Goal: Information Seeking & Learning: Find contact information

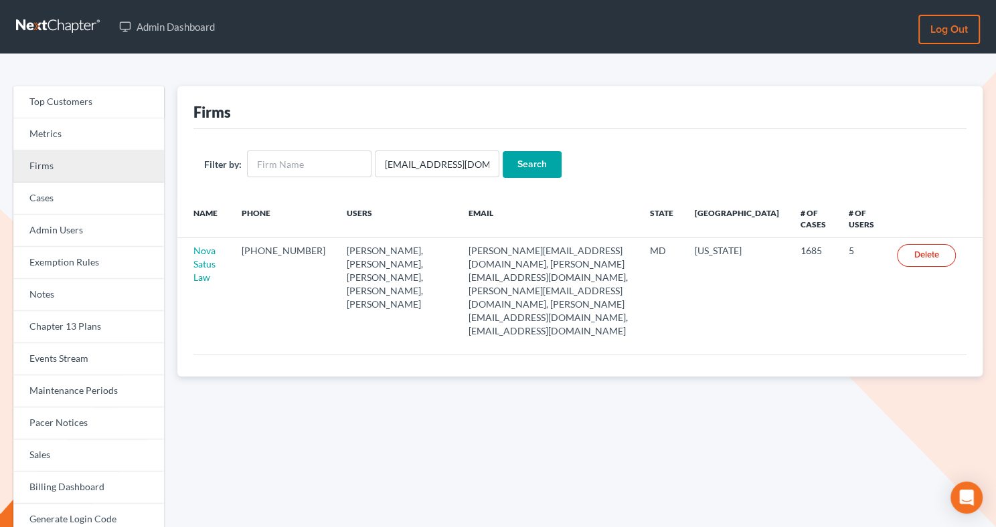
click at [75, 176] on link "Firms" at bounding box center [88, 167] width 151 height 32
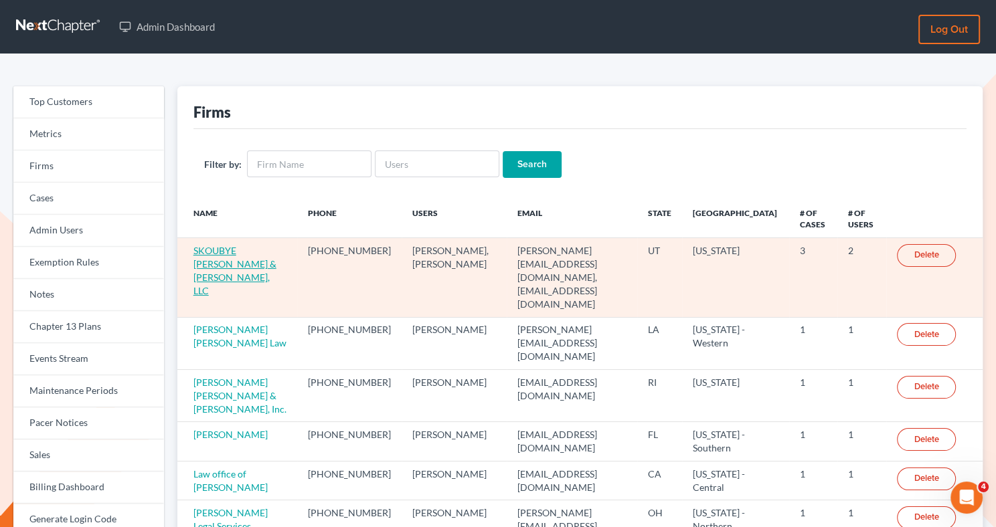
click at [231, 254] on link "SKOUBYE [PERSON_NAME] & [PERSON_NAME], LLC" at bounding box center [234, 271] width 83 height 52
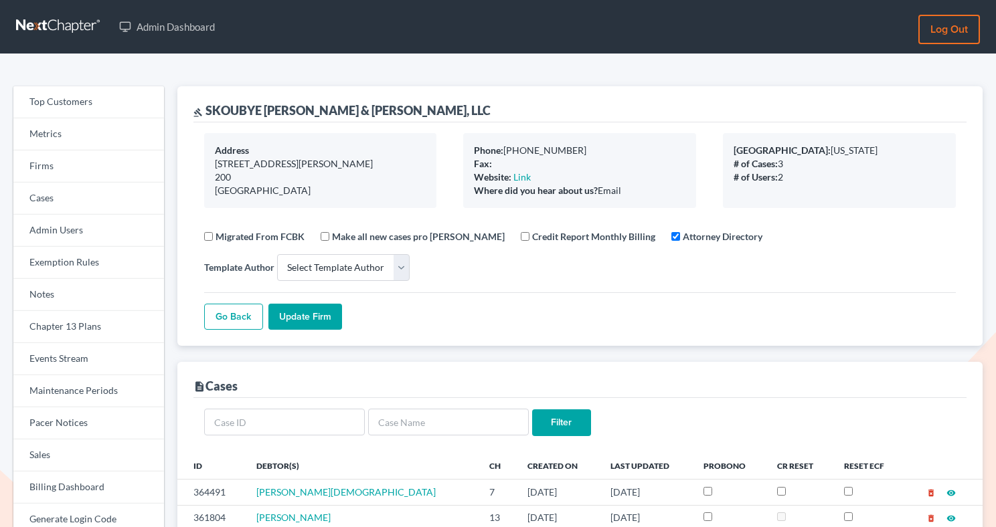
select select
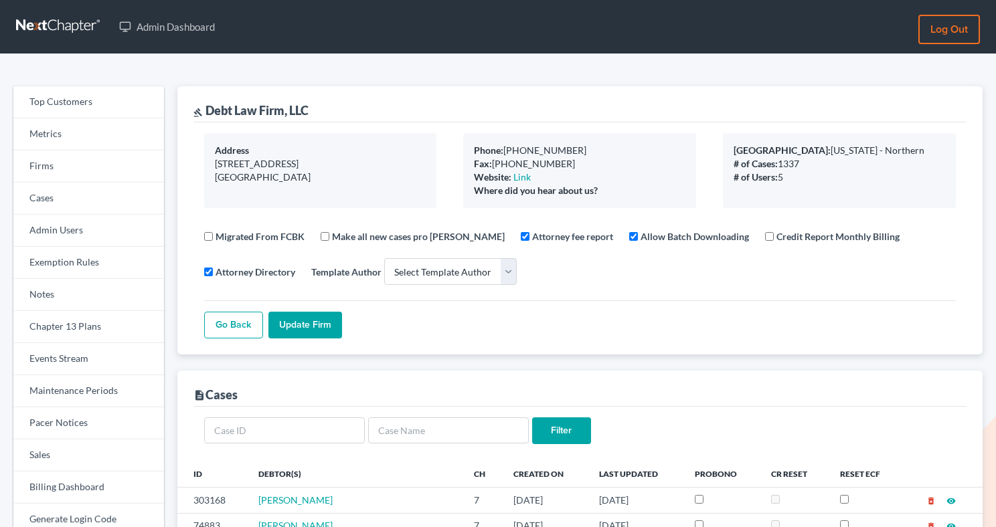
select select
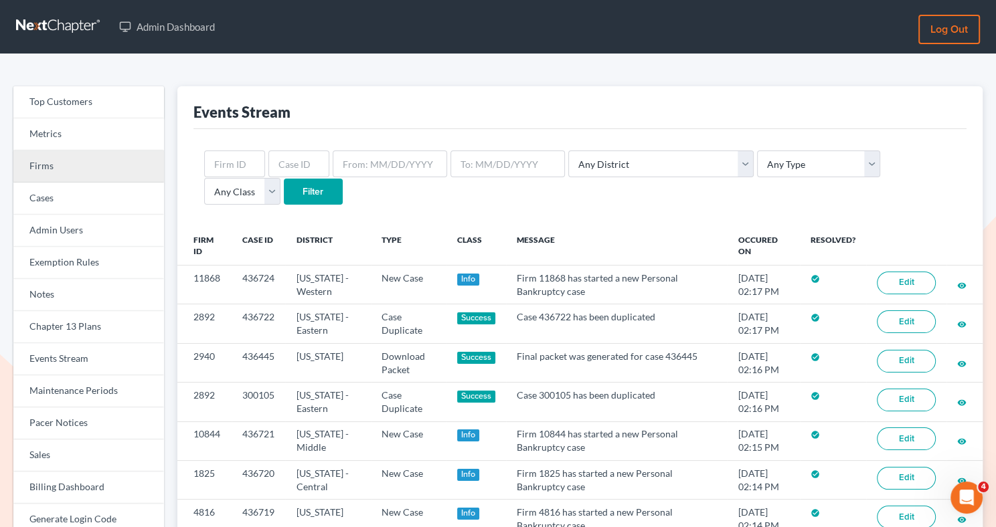
click at [88, 169] on link "Firms" at bounding box center [88, 167] width 151 height 32
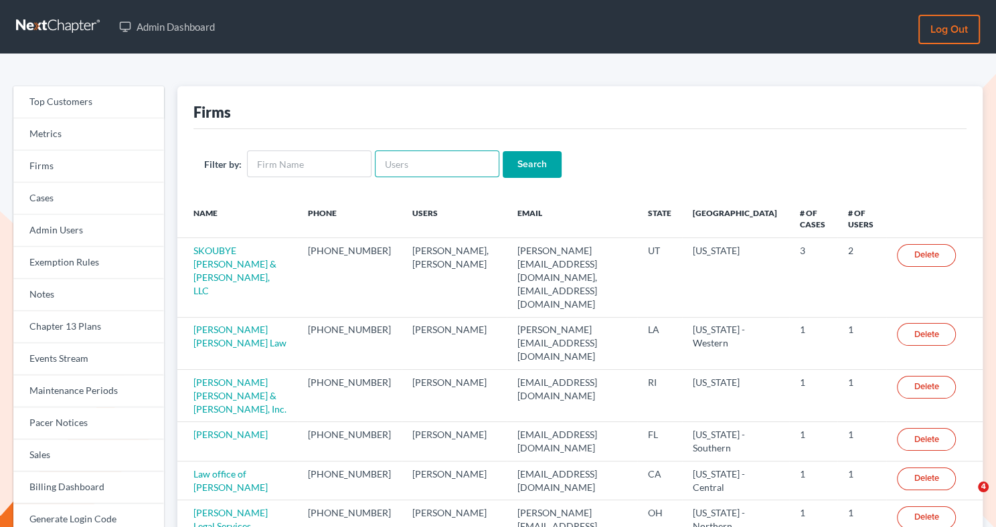
click at [433, 165] on input "text" at bounding box center [437, 164] width 124 height 27
paste input "[EMAIL_ADDRESS][DOMAIN_NAME]"
type input "[EMAIL_ADDRESS][DOMAIN_NAME]"
click at [541, 163] on input "Search" at bounding box center [532, 164] width 59 height 27
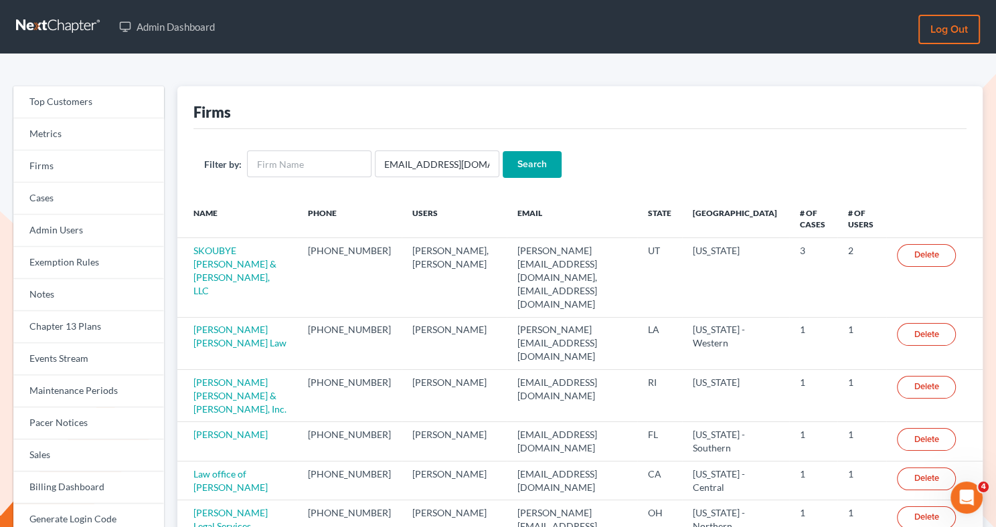
scroll to position [0, 0]
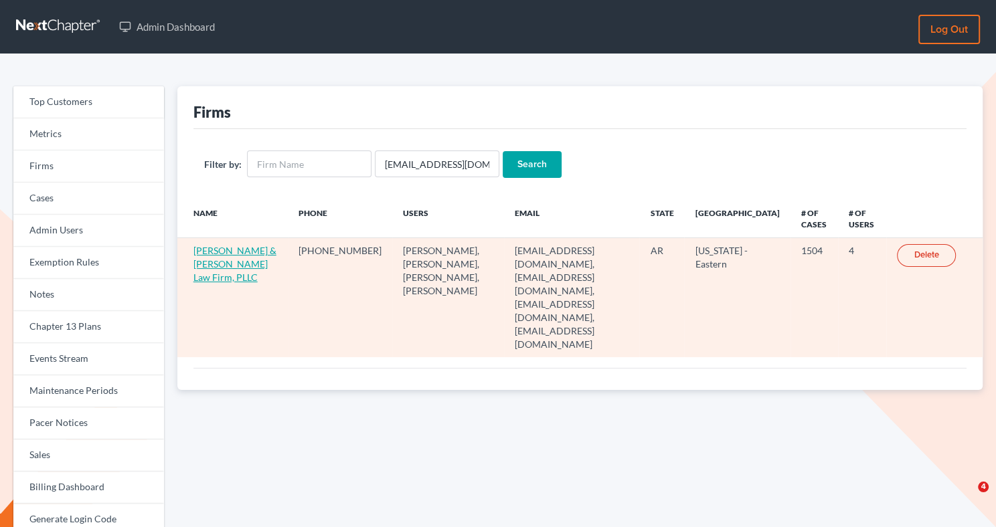
click at [213, 259] on link "Lambert & Perry Law Firm, PLLC" at bounding box center [234, 264] width 83 height 38
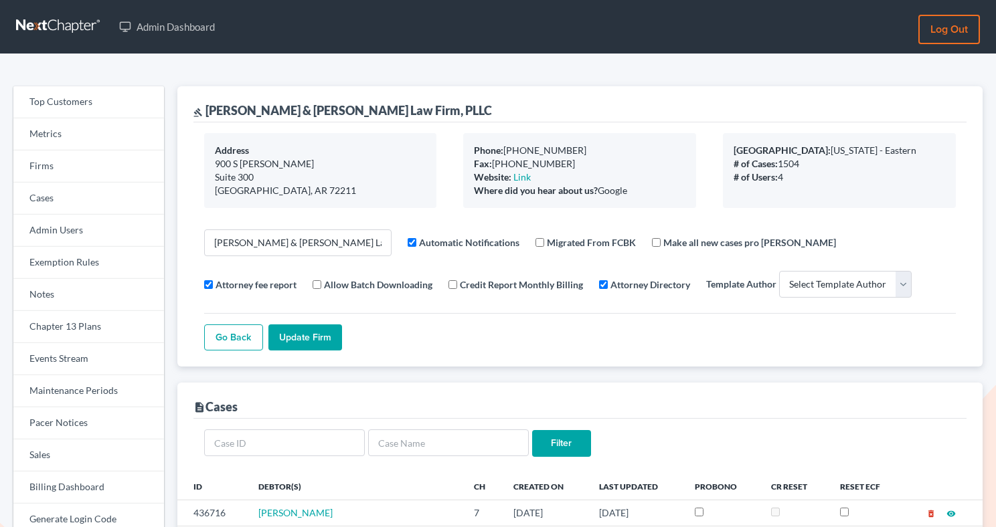
select select
click at [80, 165] on link "Firms" at bounding box center [88, 167] width 151 height 32
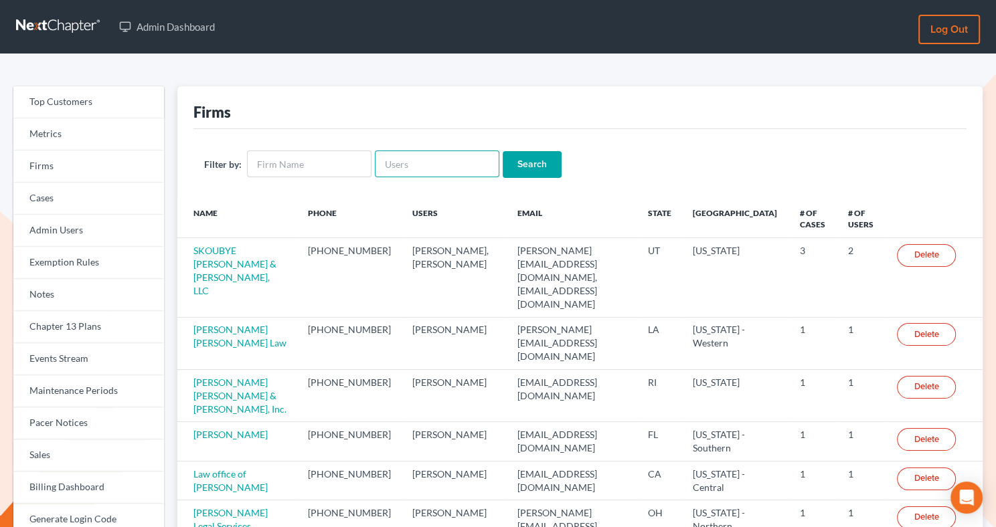
click at [400, 163] on input "text" at bounding box center [437, 164] width 124 height 27
paste input "rsalter@cmcurtislaw.com"
type input "rsalter@cmcurtislaw.com"
click at [543, 177] on input "Search" at bounding box center [532, 164] width 59 height 27
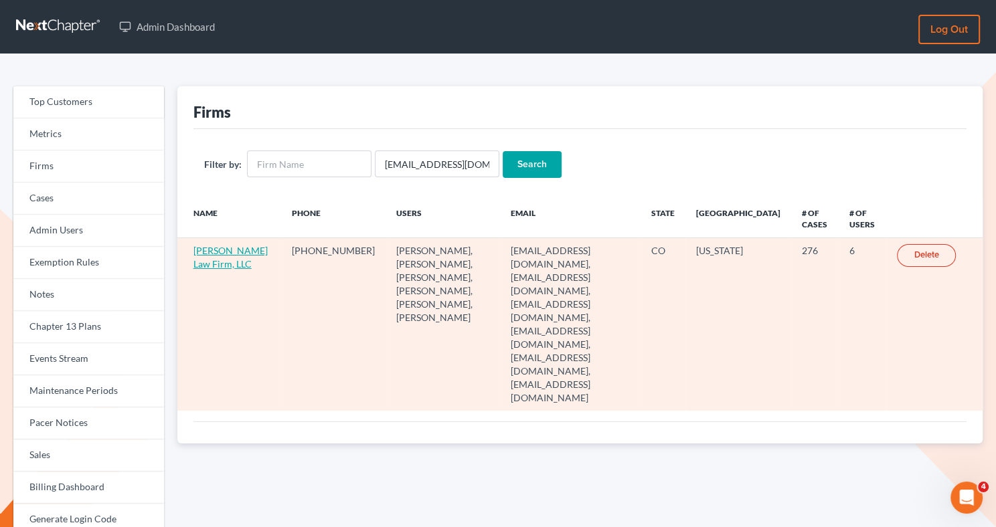
click at [200, 266] on link "[PERSON_NAME] Law Firm, LLC" at bounding box center [230, 257] width 74 height 25
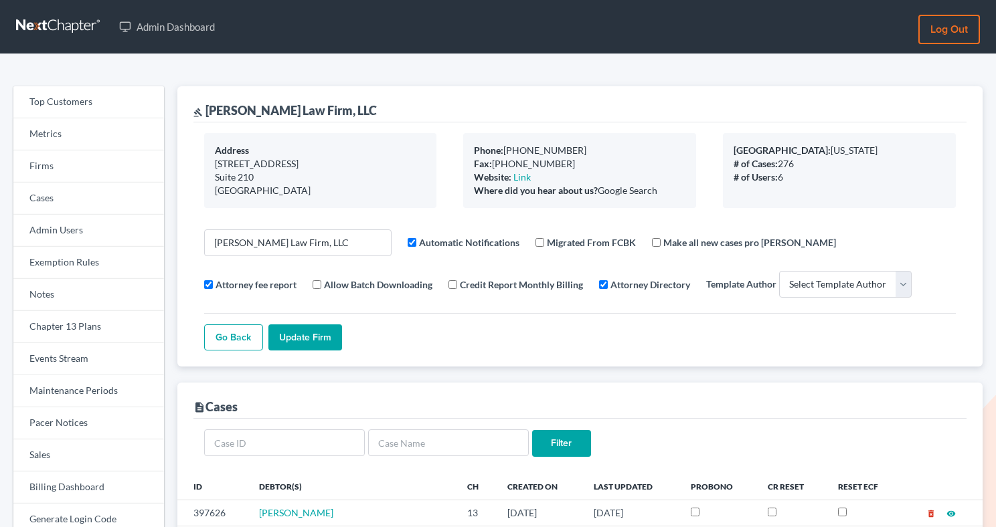
select select
drag, startPoint x: 328, startPoint y: 112, endPoint x: 207, endPoint y: 110, distance: 120.5
click at [207, 110] on div "[PERSON_NAME] Law Firm, LLC" at bounding box center [579, 104] width 773 height 36
copy div "Curtis Law Firm, LLC"
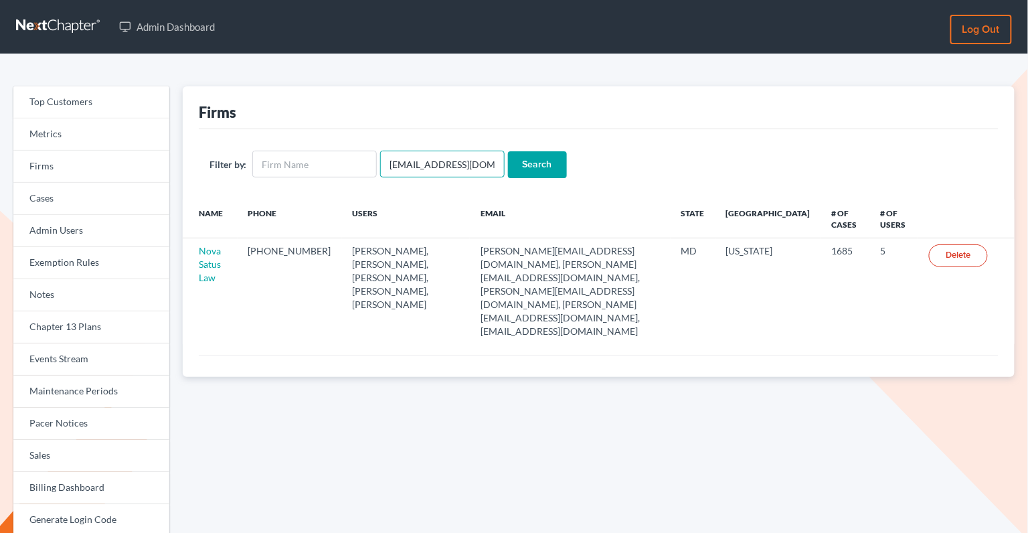
drag, startPoint x: 400, startPoint y: 163, endPoint x: 387, endPoint y: 160, distance: 13.0
click at [387, 160] on input "[EMAIL_ADDRESS][DOMAIN_NAME]" at bounding box center [442, 164] width 124 height 27
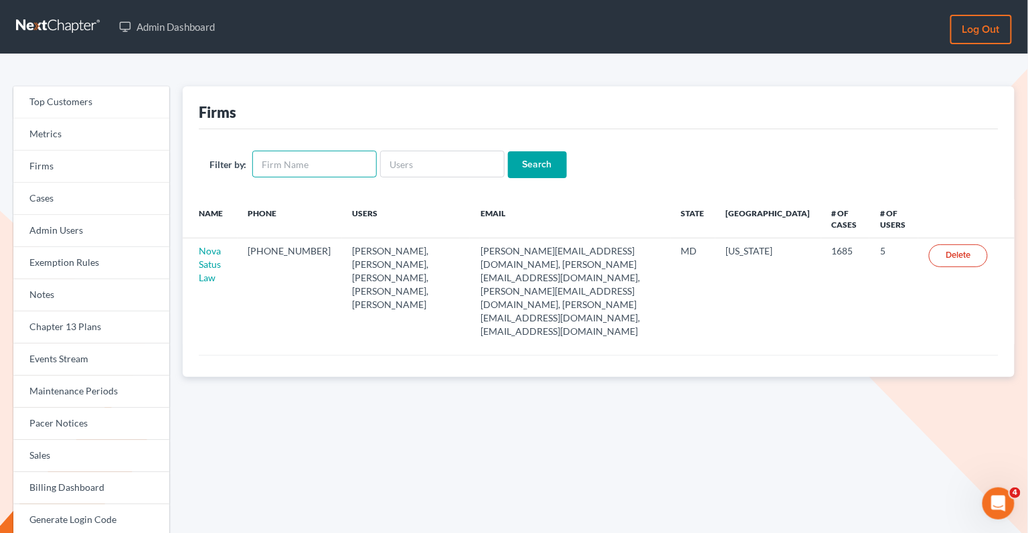
click at [336, 167] on input "text" at bounding box center [314, 164] width 124 height 27
paste input "[PERSON_NAME]"
type input "[PERSON_NAME]"
click at [531, 170] on input "Search" at bounding box center [537, 164] width 59 height 27
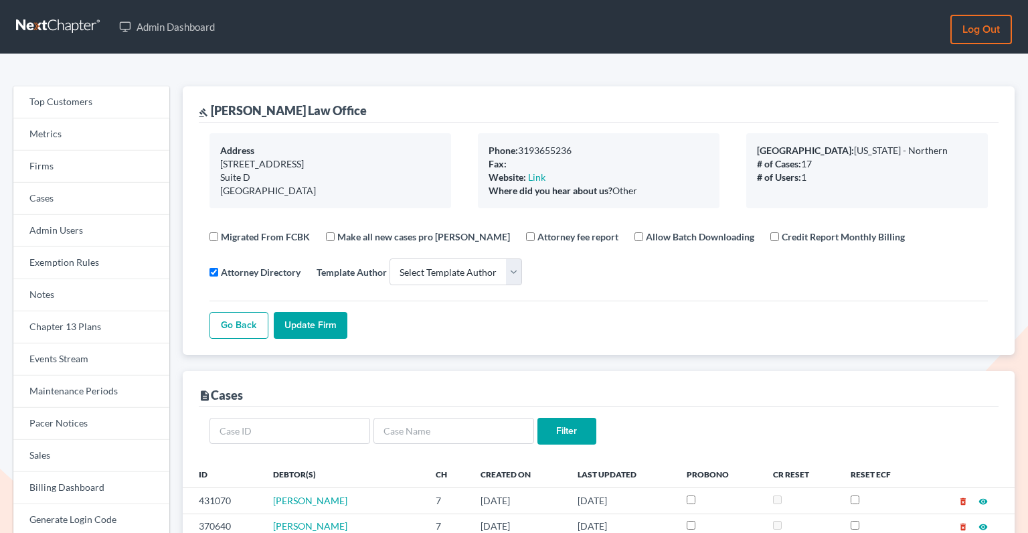
select select
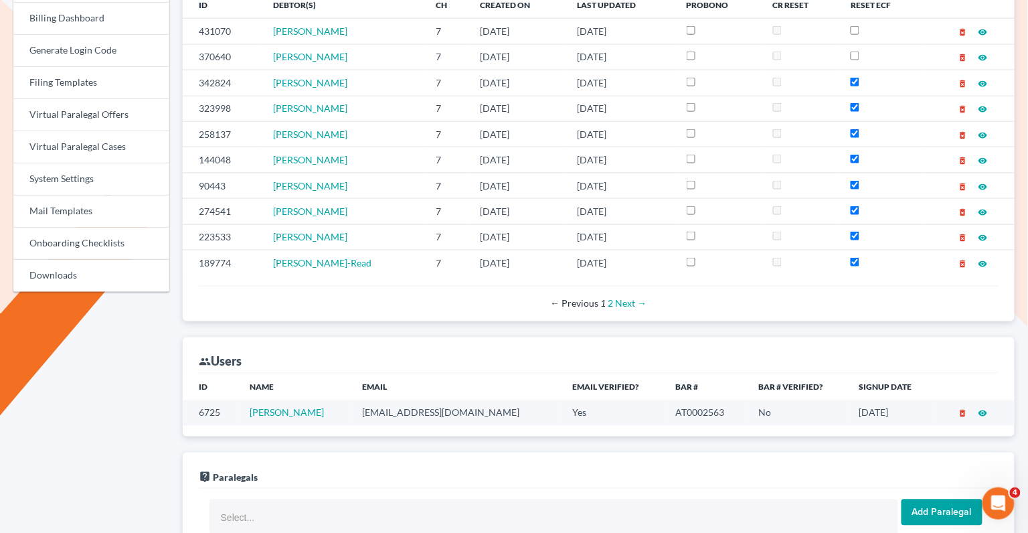
scroll to position [491, 0]
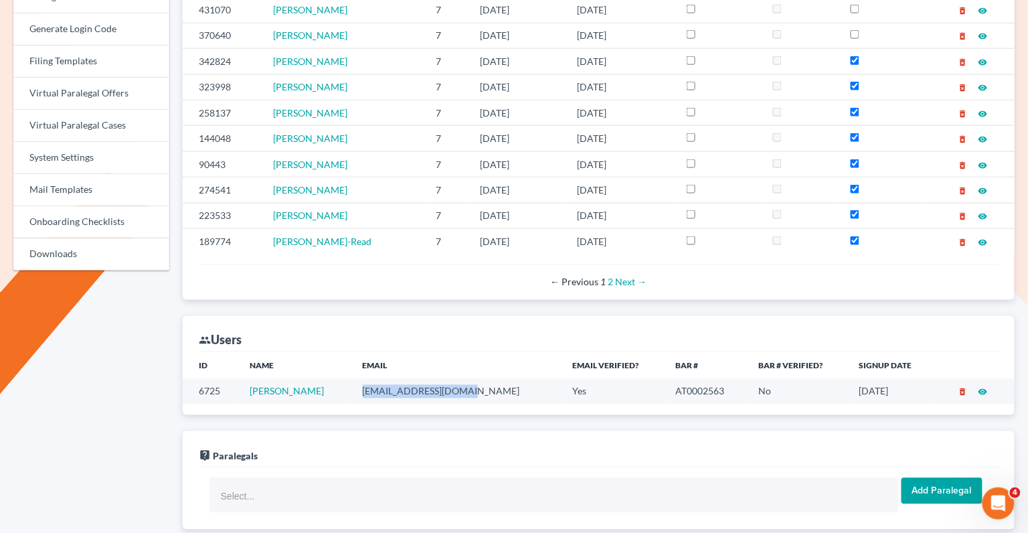
drag, startPoint x: 468, startPoint y: 381, endPoint x: 345, endPoint y: 380, distance: 123.1
click at [345, 380] on tr "6725 [PERSON_NAME] [EMAIL_ADDRESS][DOMAIN_NAME] Yes AT0002563 No [DATE] delete_…" at bounding box center [599, 391] width 832 height 25
copy tr "forsythelaw@yahoo.com"
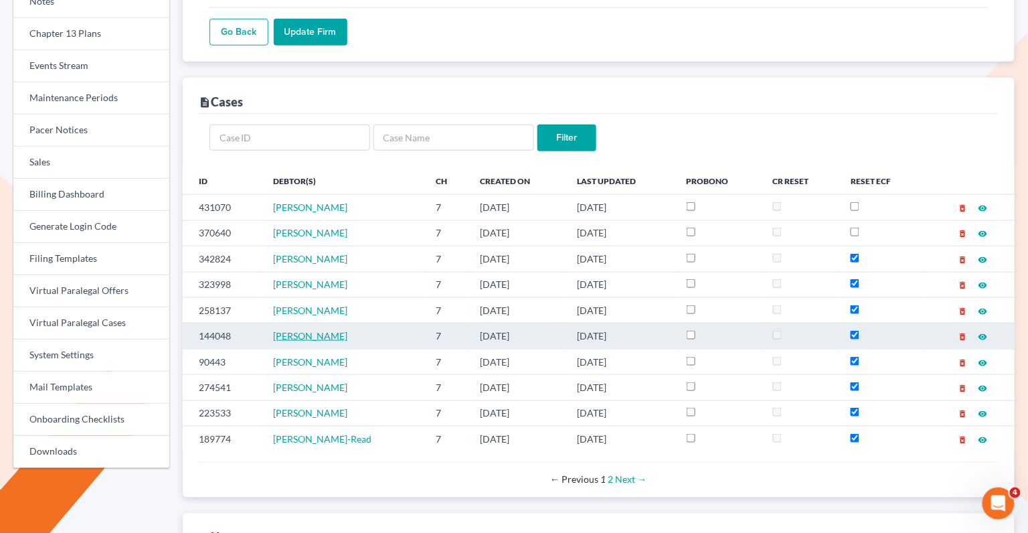
scroll to position [0, 0]
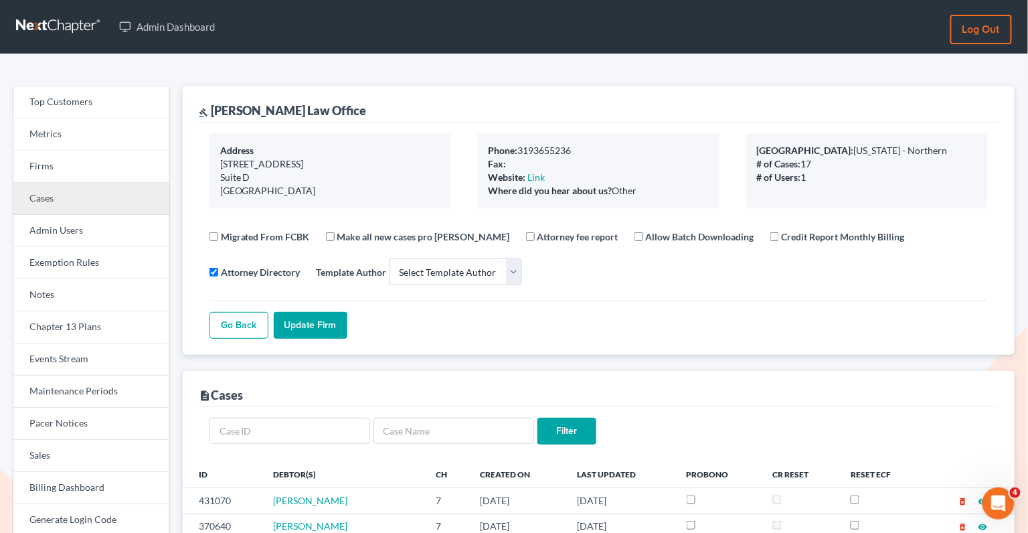
click at [60, 195] on link "Cases" at bounding box center [91, 199] width 156 height 32
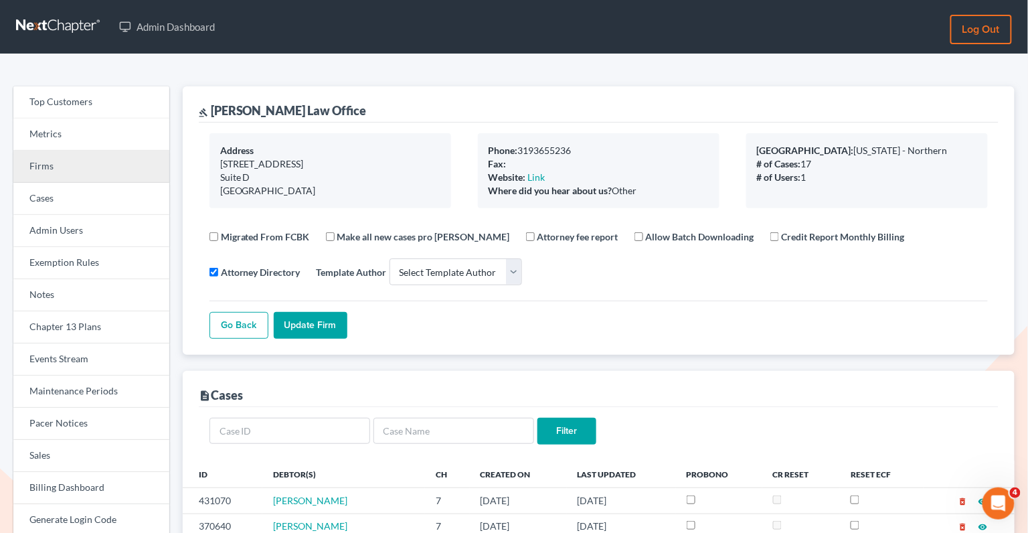
click at [63, 170] on link "Firms" at bounding box center [91, 167] width 156 height 32
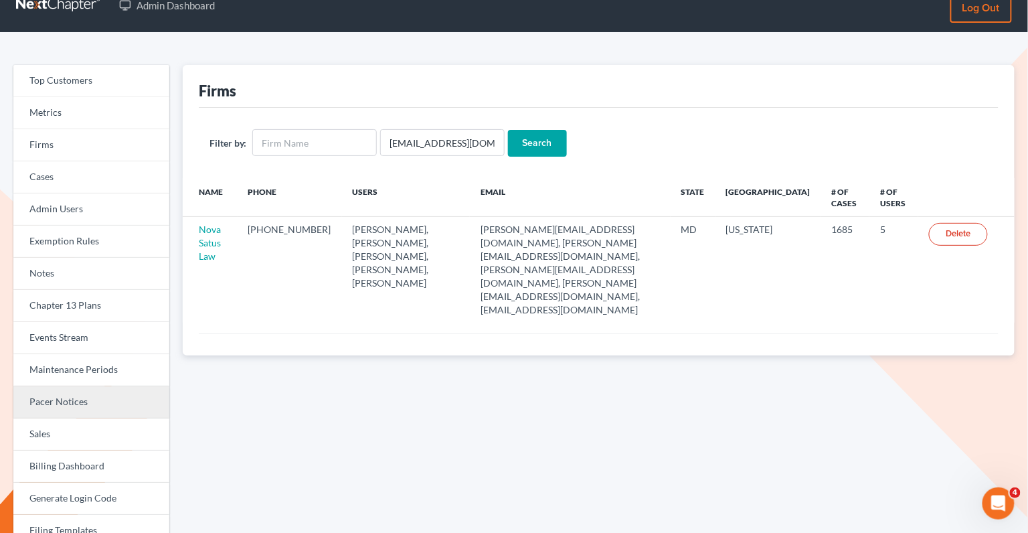
scroll to position [23, 0]
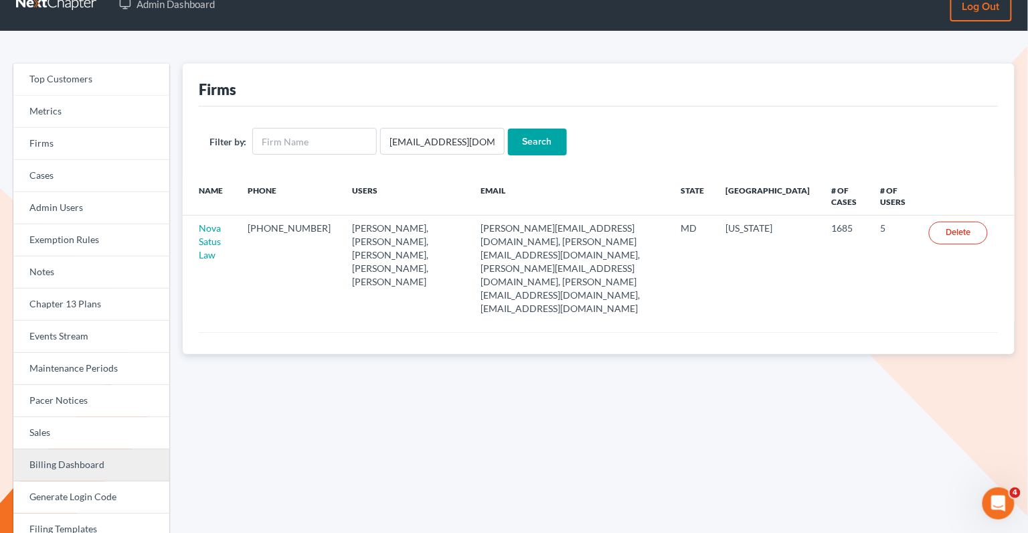
click at [94, 458] on link "Billing Dashboard" at bounding box center [91, 465] width 156 height 32
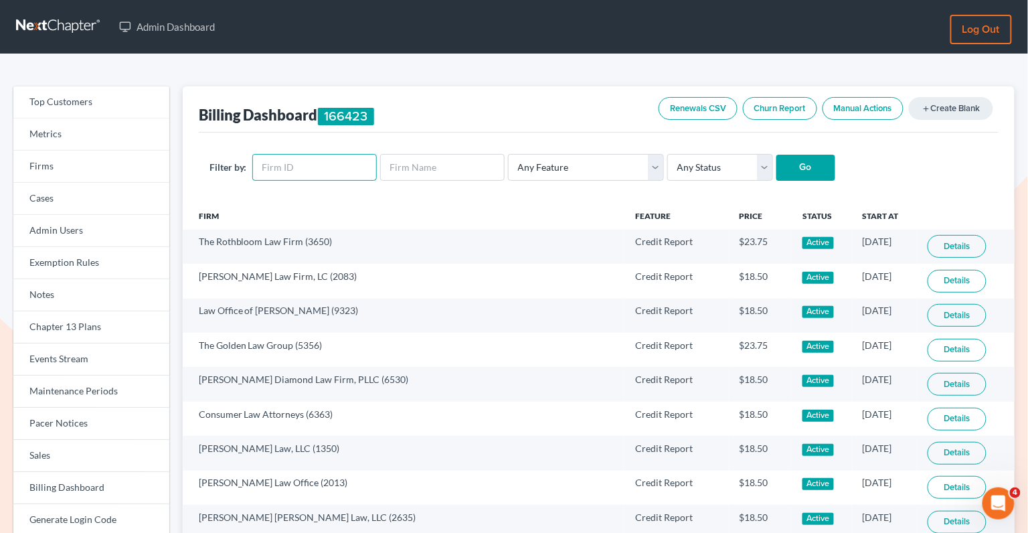
click at [292, 164] on input "text" at bounding box center [314, 167] width 124 height 27
paste input "4398"
type input "4398"
click at [801, 159] on input "Go" at bounding box center [805, 168] width 59 height 27
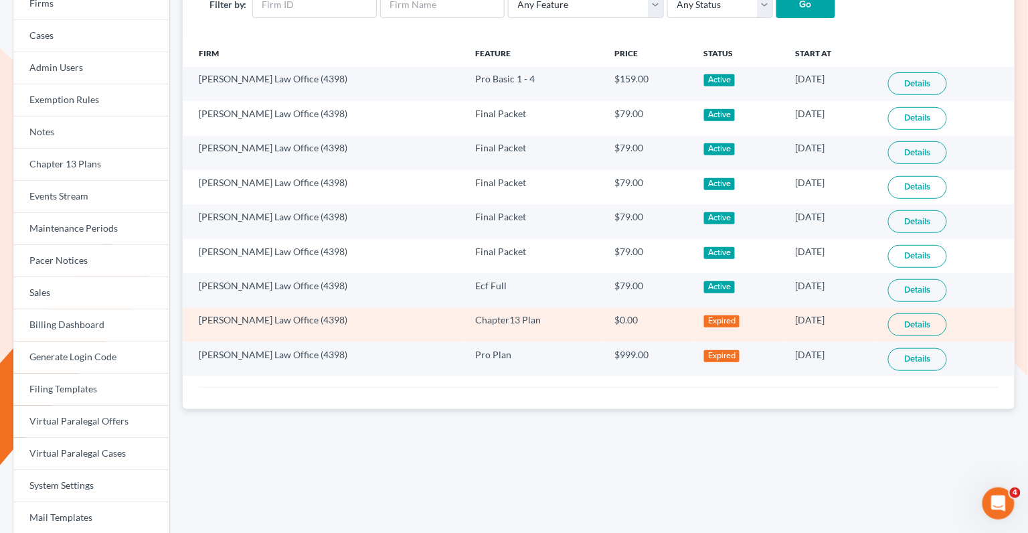
scroll to position [91, 0]
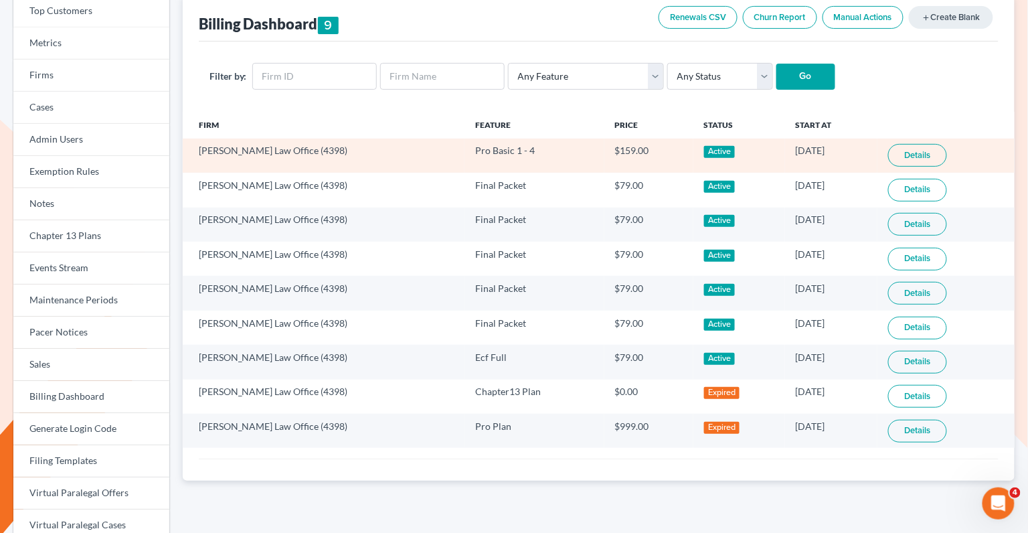
click at [916, 149] on link "Details" at bounding box center [917, 155] width 59 height 23
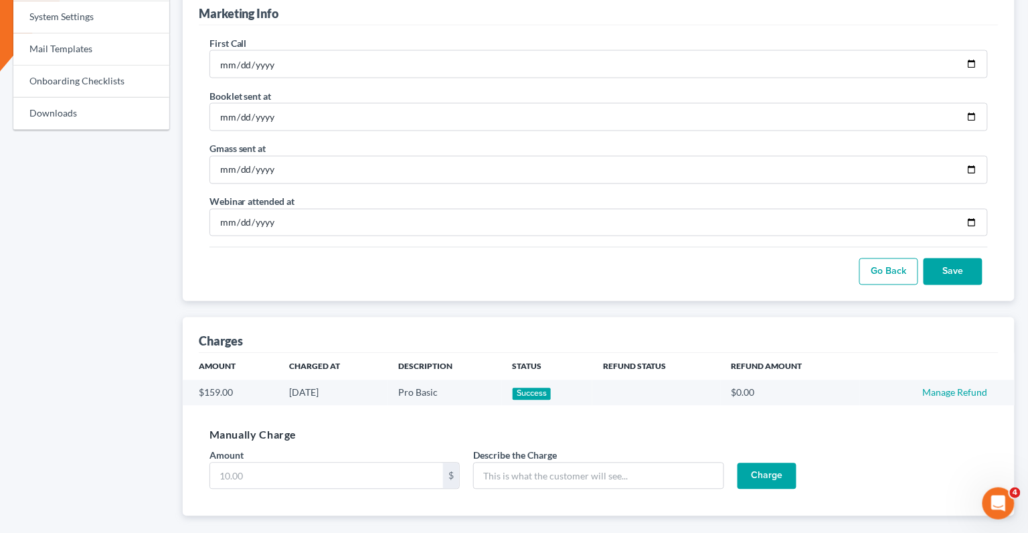
scroll to position [661, 0]
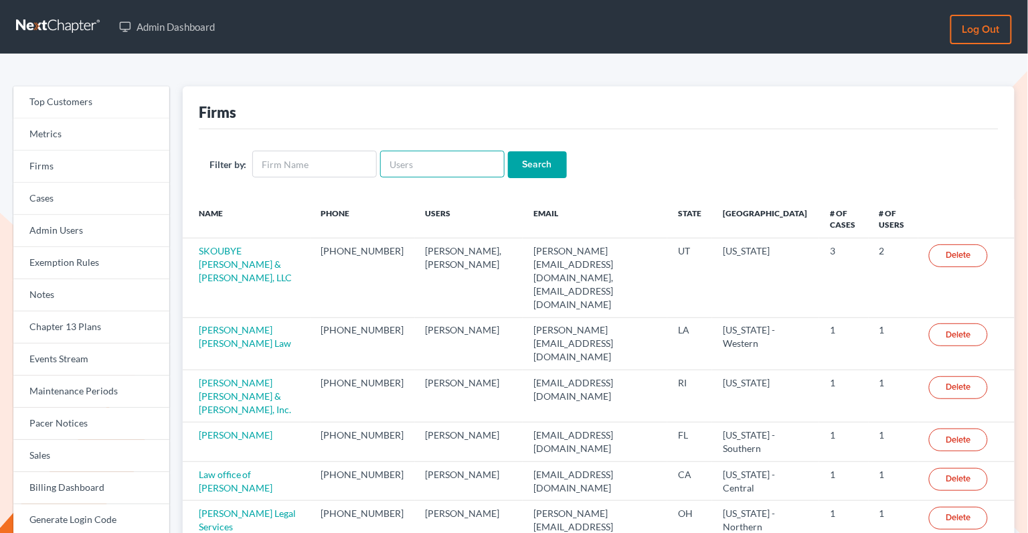
click at [414, 169] on input "text" at bounding box center [442, 164] width 124 height 27
paste input "Stacy Simmons"
click at [409, 163] on input "Stacy Simmons" at bounding box center [442, 164] width 124 height 27
click at [454, 164] on input "StacySimmons" at bounding box center [442, 164] width 124 height 27
type input "StacySimmons"
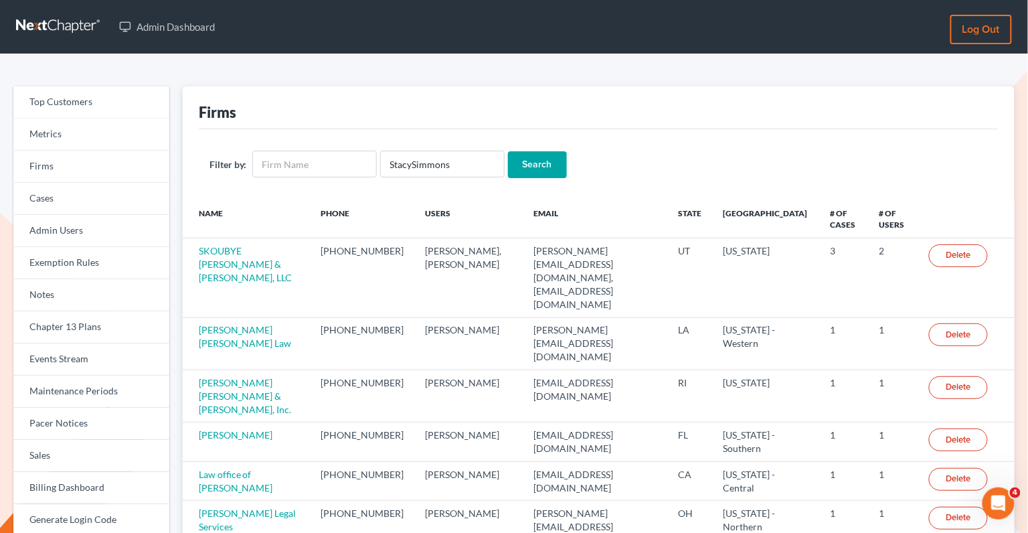
click at [534, 157] on input "Search" at bounding box center [537, 164] width 59 height 27
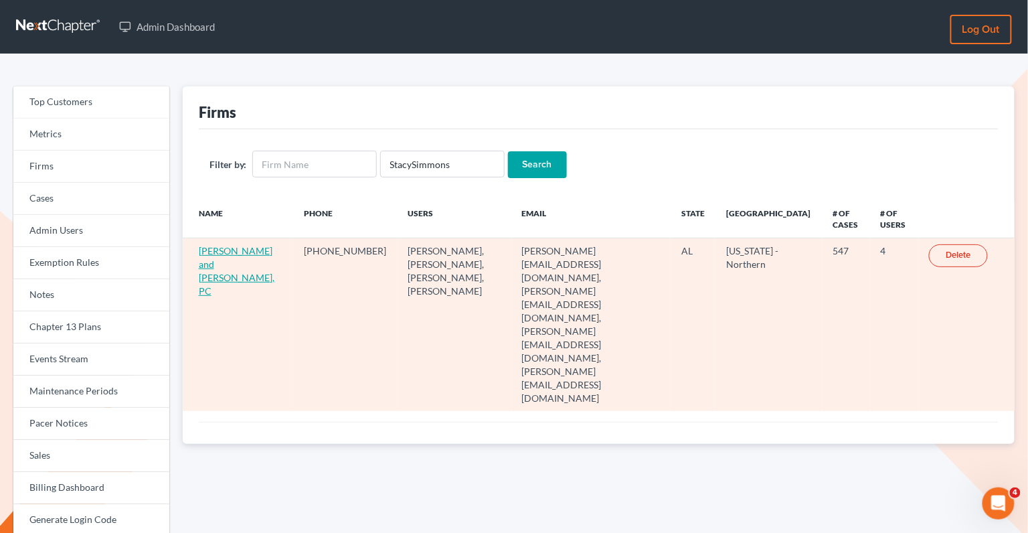
click at [211, 250] on link "[PERSON_NAME] and [PERSON_NAME], PC" at bounding box center [237, 271] width 76 height 52
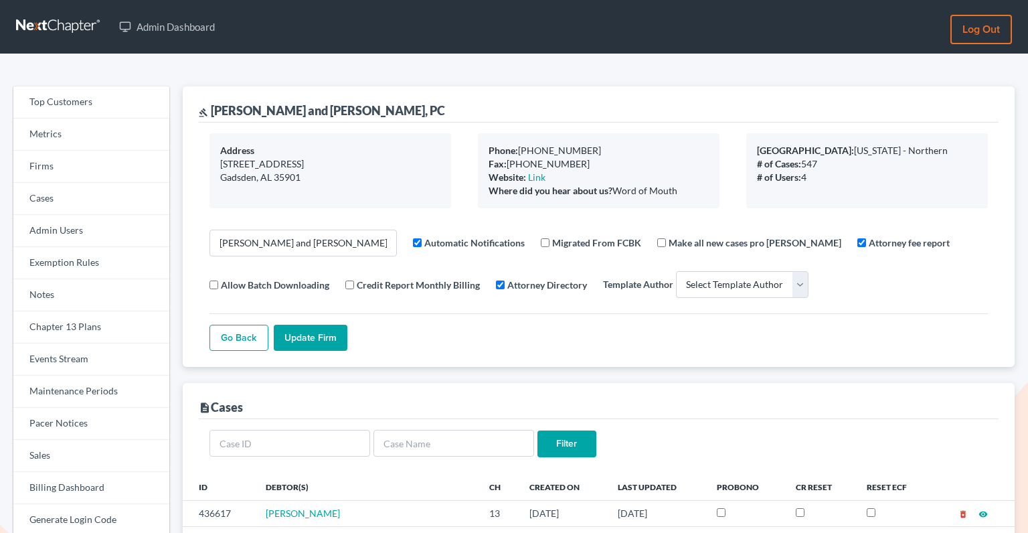
select select
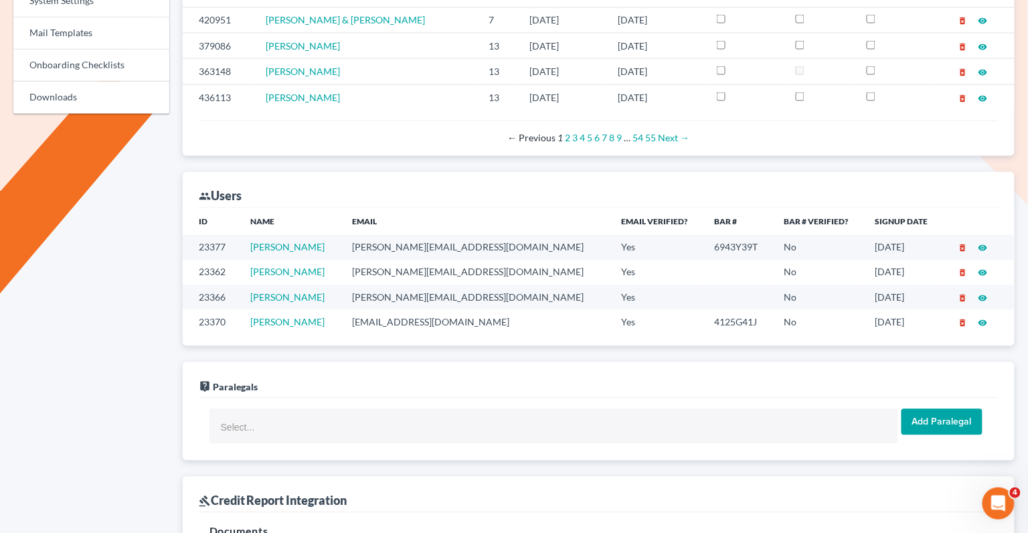
scroll to position [701, 0]
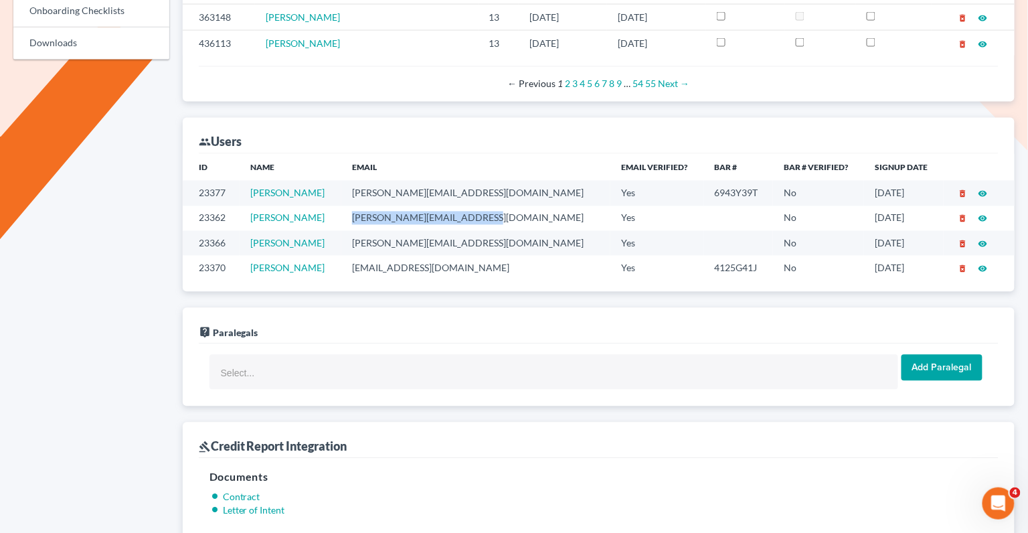
drag, startPoint x: 530, startPoint y: 214, endPoint x: 369, endPoint y: 213, distance: 161.3
click at [369, 213] on td "[PERSON_NAME][EMAIL_ADDRESS][DOMAIN_NAME]" at bounding box center [475, 218] width 269 height 25
copy td "[PERSON_NAME][EMAIL_ADDRESS][DOMAIN_NAME]"
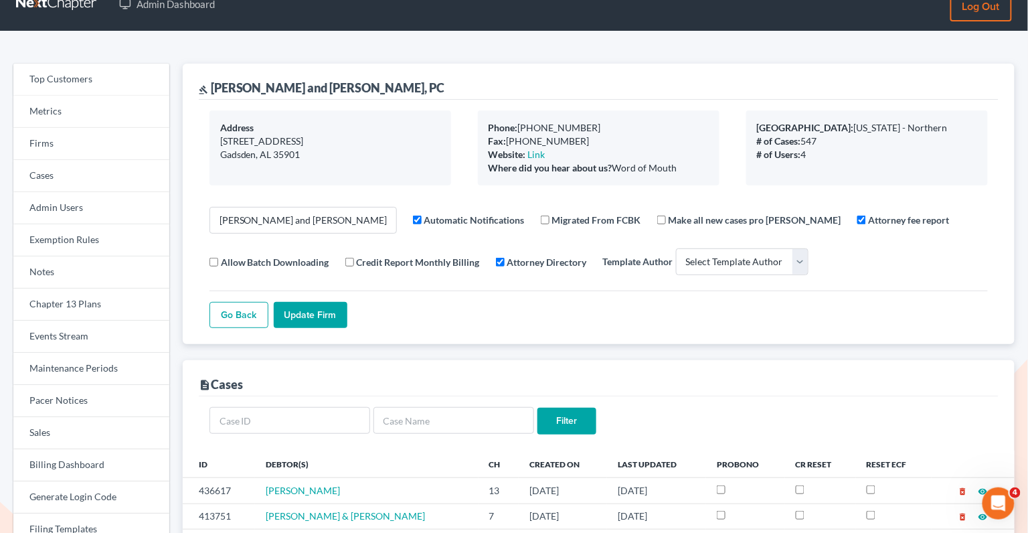
scroll to position [0, 0]
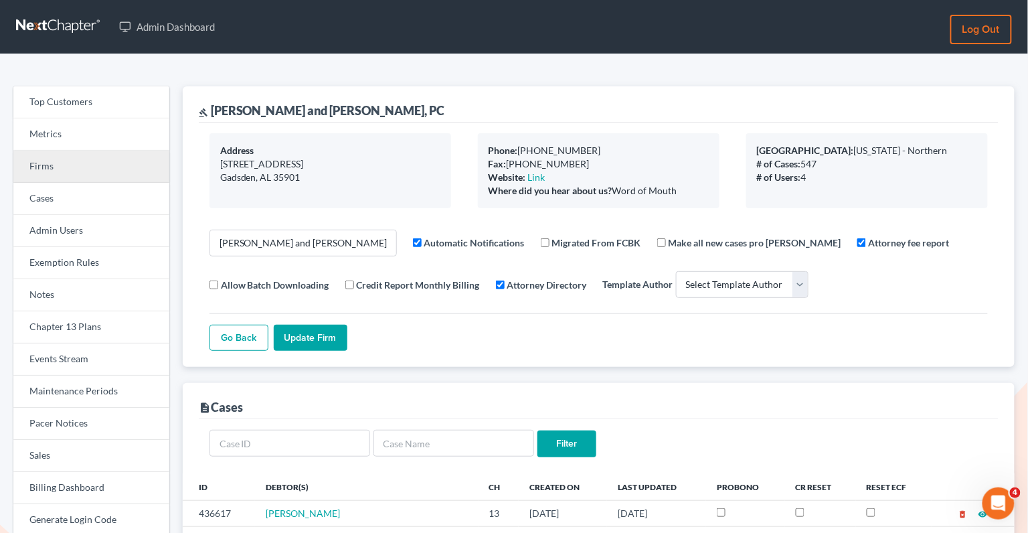
click at [119, 163] on link "Firms" at bounding box center [91, 167] width 156 height 32
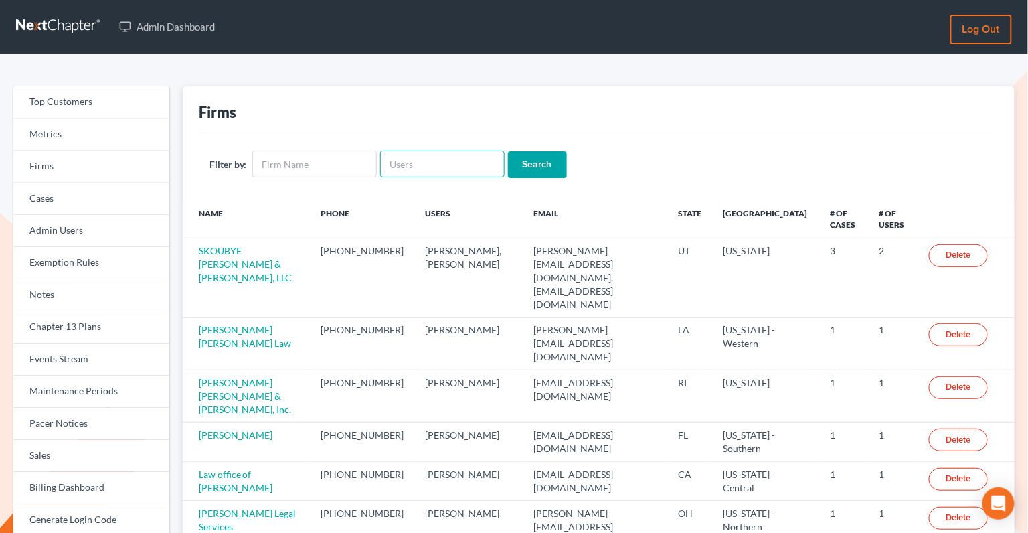
click at [398, 160] on input "text" at bounding box center [442, 164] width 124 height 27
paste input "Peter Mullison"
click at [410, 161] on input "Peter Mullison" at bounding box center [442, 164] width 124 height 27
type input "PeterMullison"
click at [519, 169] on input "Search" at bounding box center [537, 164] width 59 height 27
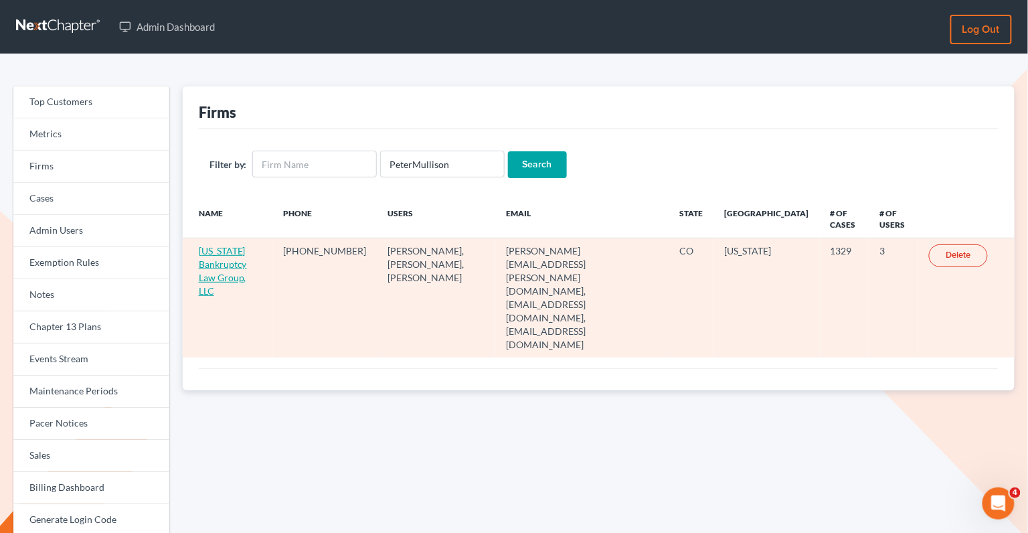
click at [226, 251] on link "[US_STATE] Bankruptcy Law Group, LLC" at bounding box center [223, 271] width 48 height 52
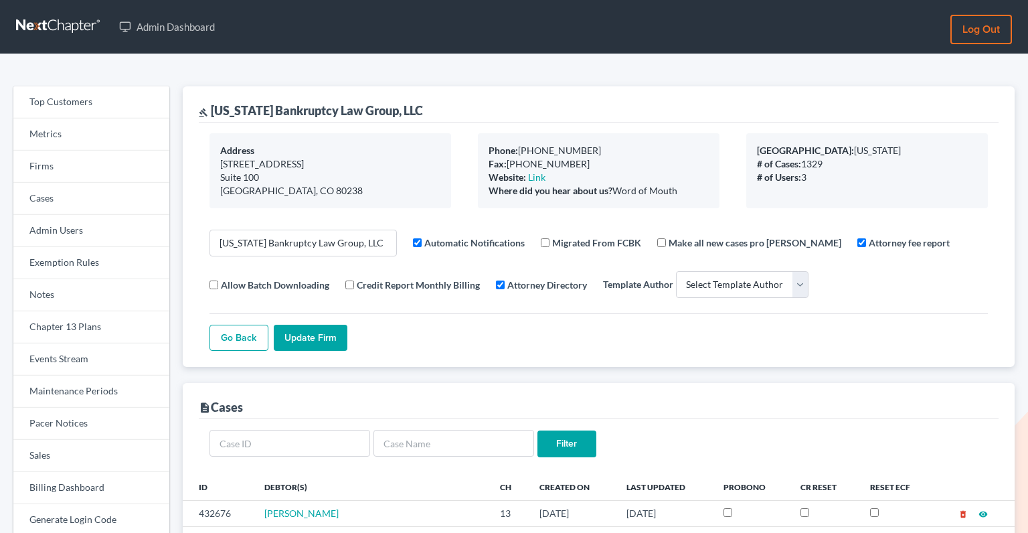
select select
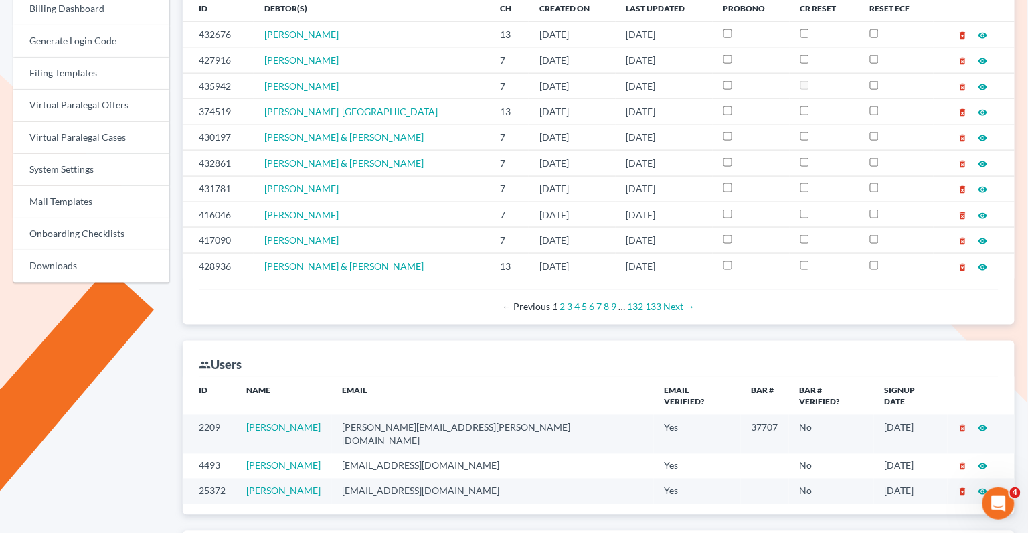
scroll to position [546, 0]
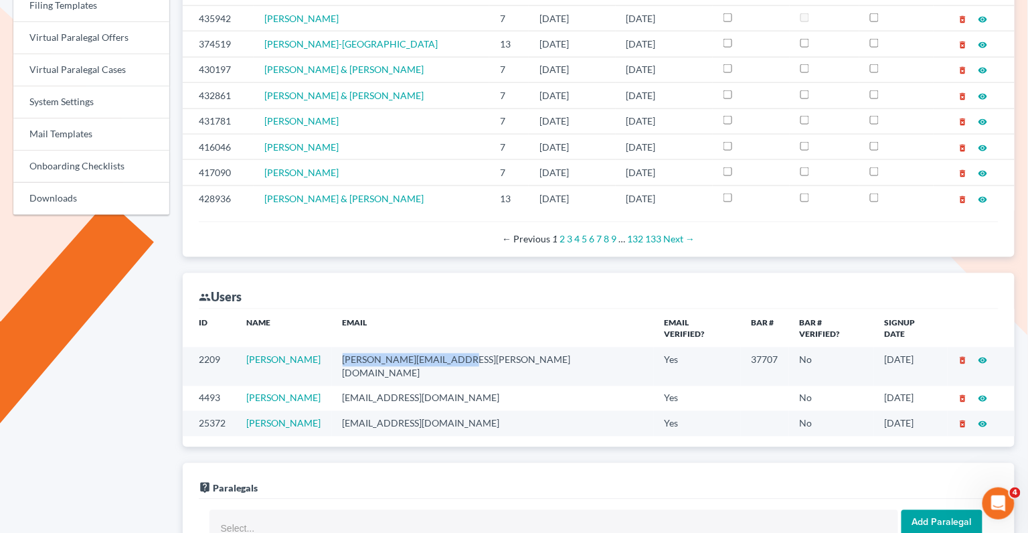
drag, startPoint x: 494, startPoint y: 347, endPoint x: 375, endPoint y: 345, distance: 119.1
click at [375, 347] on td "peter.mullison@cbklg.com" at bounding box center [493, 366] width 322 height 38
copy td "peter.mullison@cbklg.com"
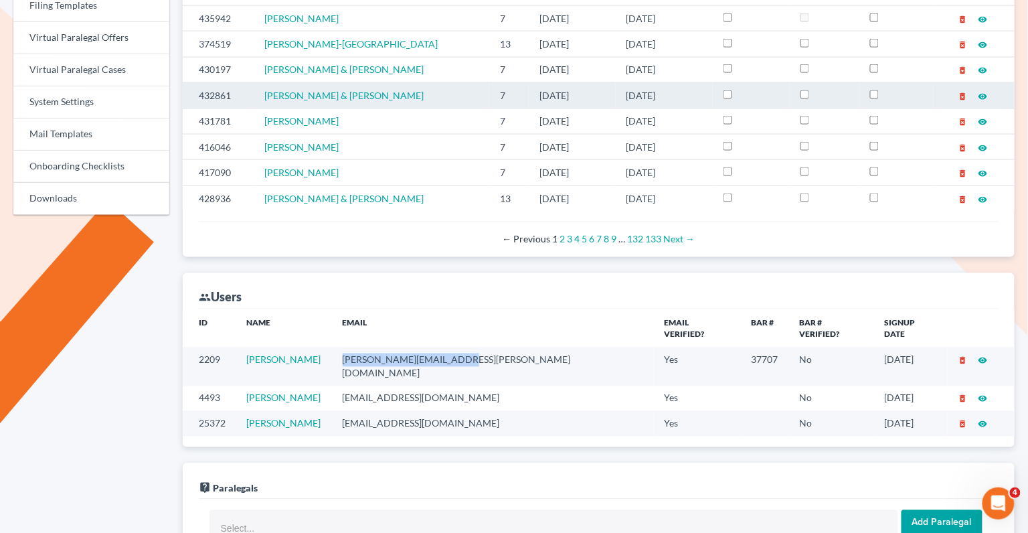
scroll to position [0, 0]
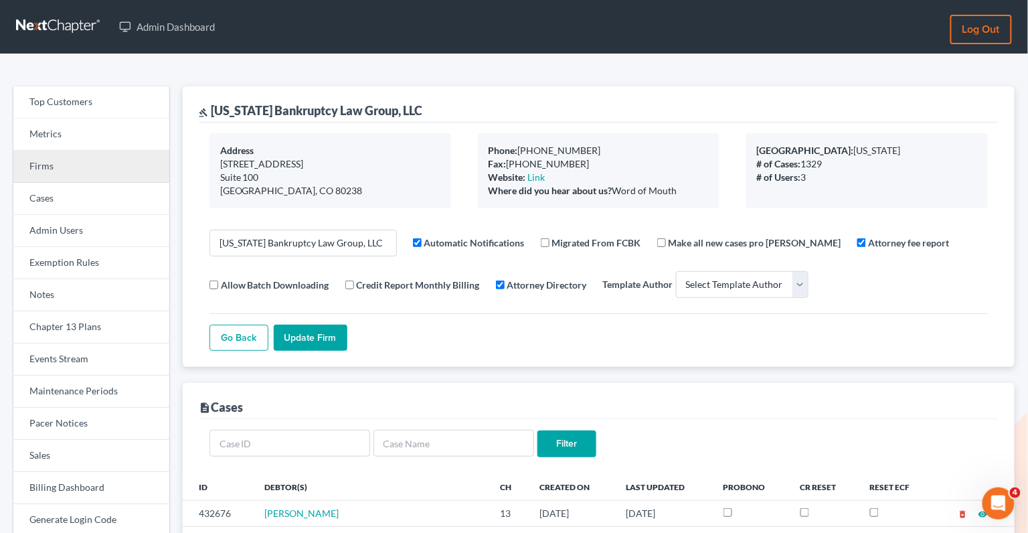
click at [80, 179] on link "Firms" at bounding box center [91, 167] width 156 height 32
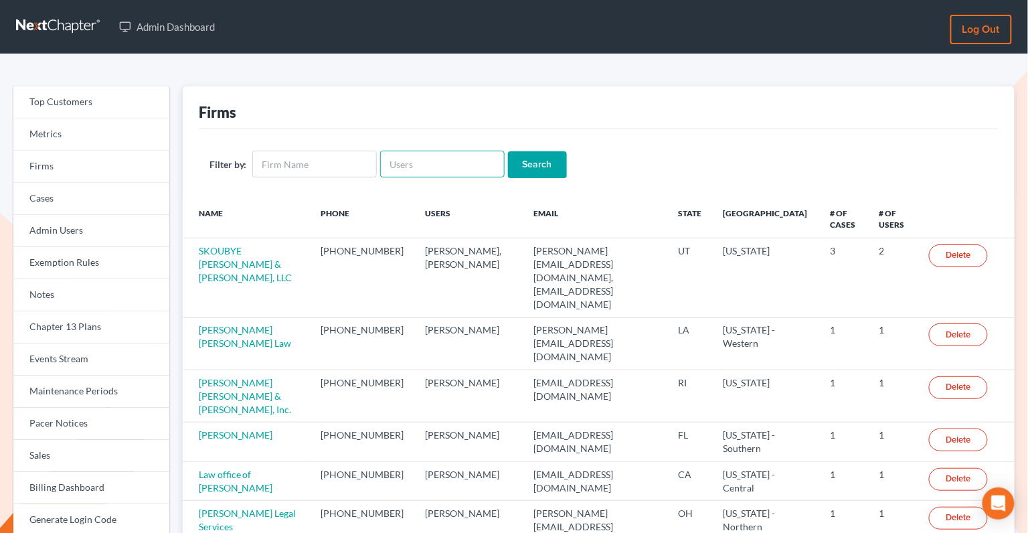
click at [428, 154] on input "text" at bounding box center [442, 164] width 124 height 27
paste input "[PERSON_NAME]"
click at [414, 162] on input "[PERSON_NAME]" at bounding box center [442, 164] width 124 height 27
type input "NicoleMetzger"
click at [527, 165] on input "Search" at bounding box center [537, 164] width 59 height 27
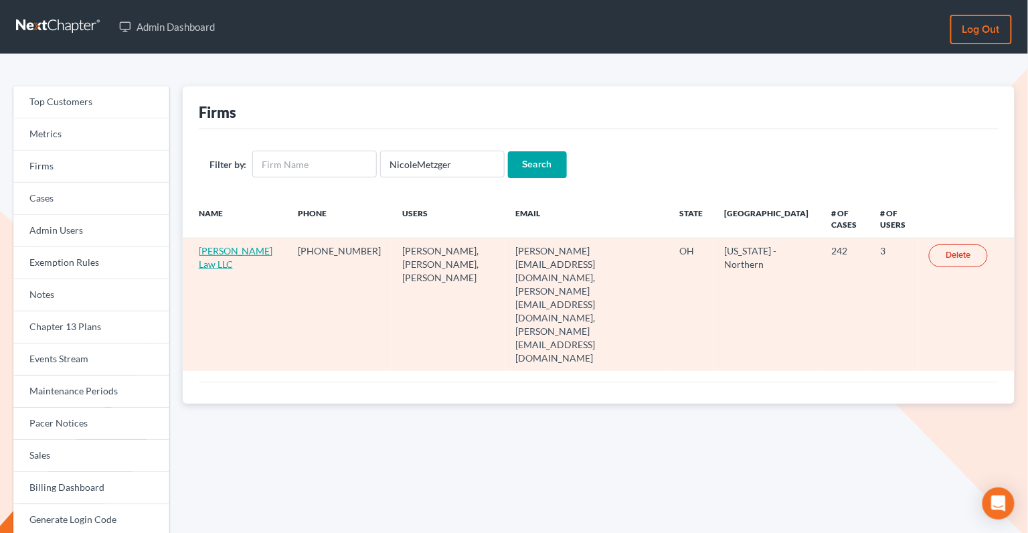
click at [217, 252] on link "[PERSON_NAME] Law LLC" at bounding box center [236, 257] width 74 height 25
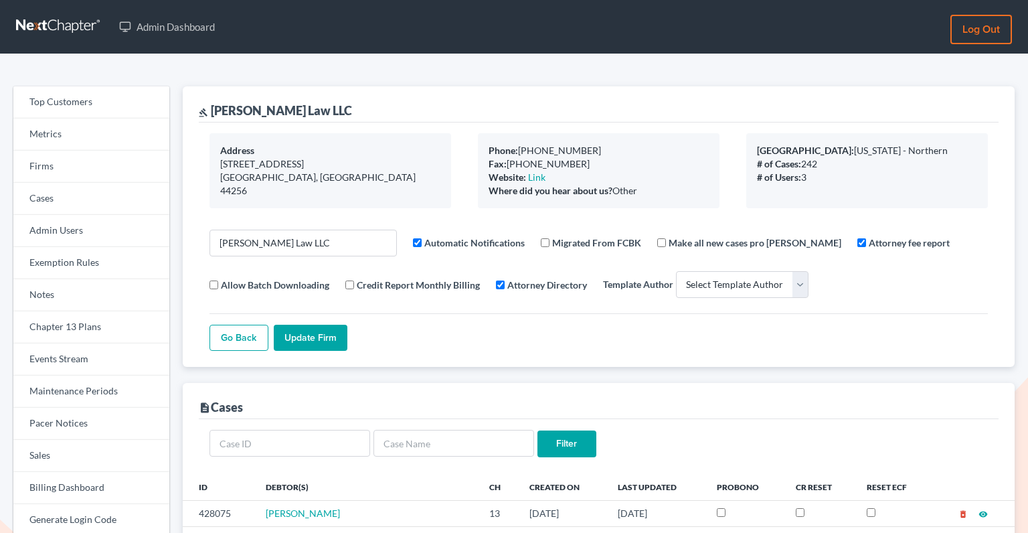
select select
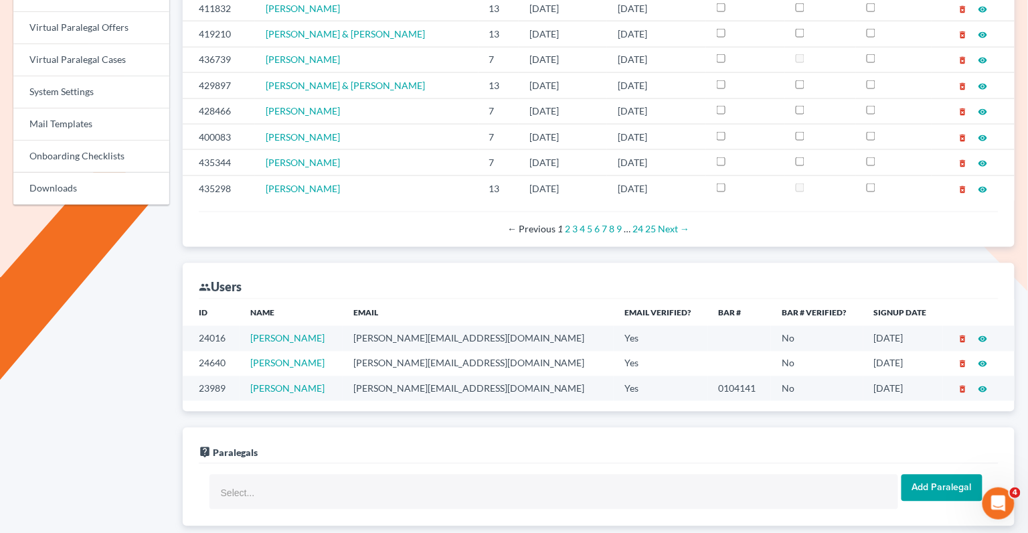
scroll to position [606, 0]
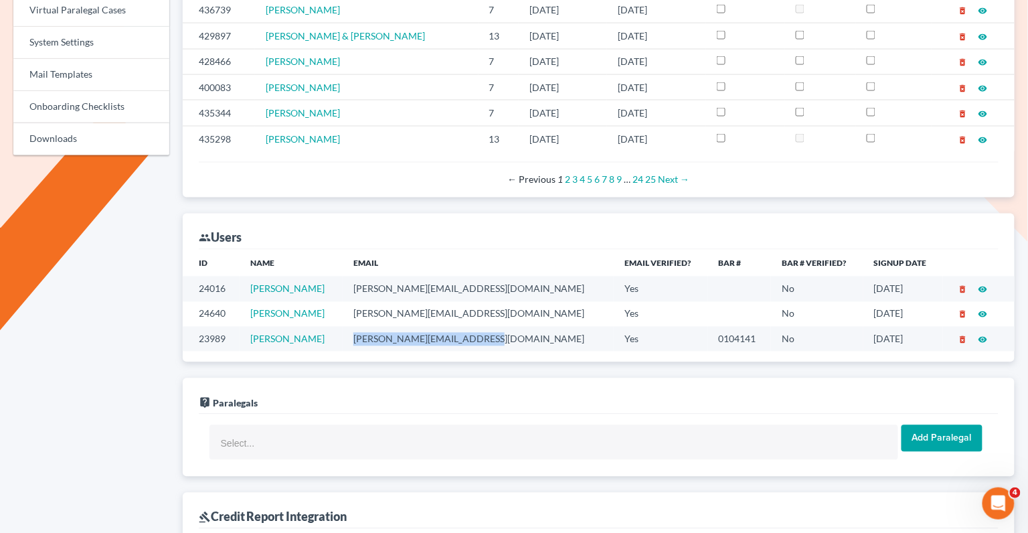
drag, startPoint x: 506, startPoint y: 336, endPoint x: 367, endPoint y: 333, distance: 139.2
click at [367, 333] on td "nicole@nicolemetzgerlaw.com" at bounding box center [479, 339] width 272 height 25
copy td "nicole@nicolemetzgerlaw.com"
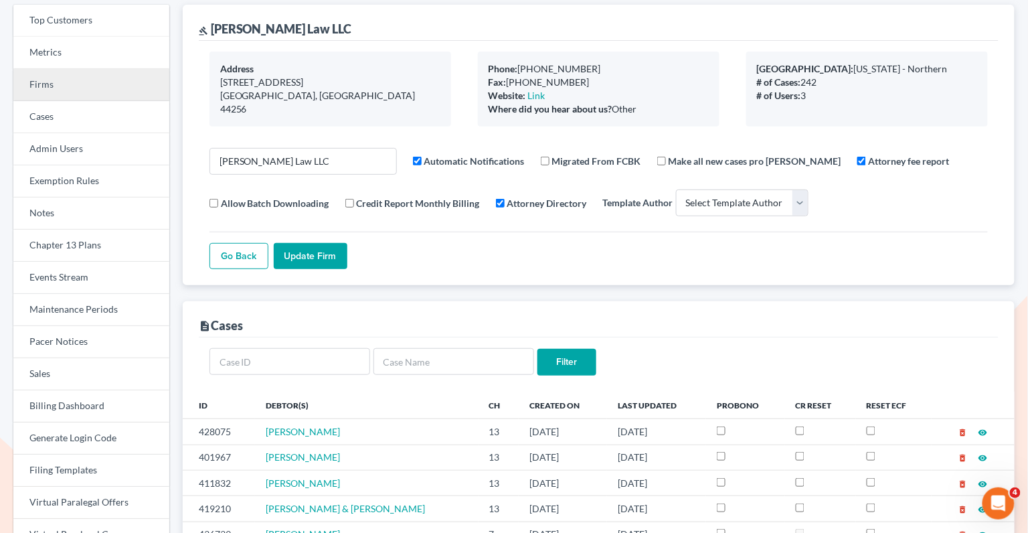
scroll to position [0, 0]
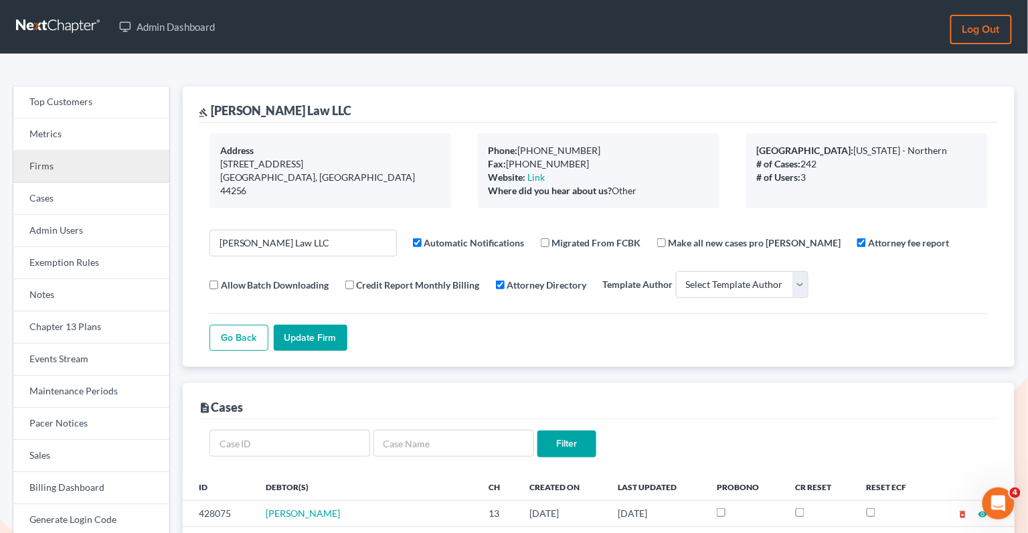
click at [56, 166] on link "Firms" at bounding box center [91, 167] width 156 height 32
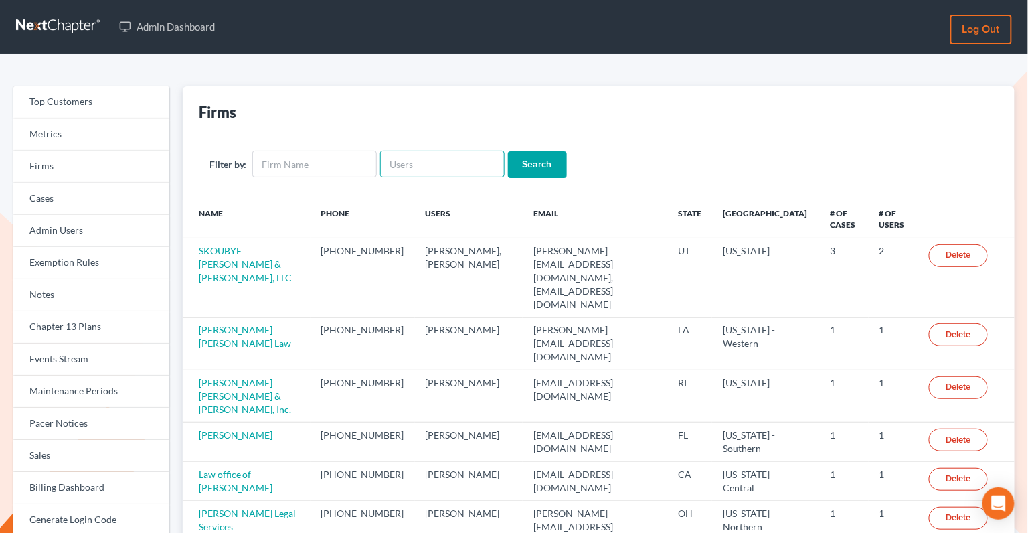
click at [440, 169] on input "text" at bounding box center [442, 164] width 124 height 27
paste input "[EMAIL_ADDRESS][DOMAIN_NAME]"
type input "[EMAIL_ADDRESS][DOMAIN_NAME]"
click at [517, 164] on input "Search" at bounding box center [537, 164] width 59 height 27
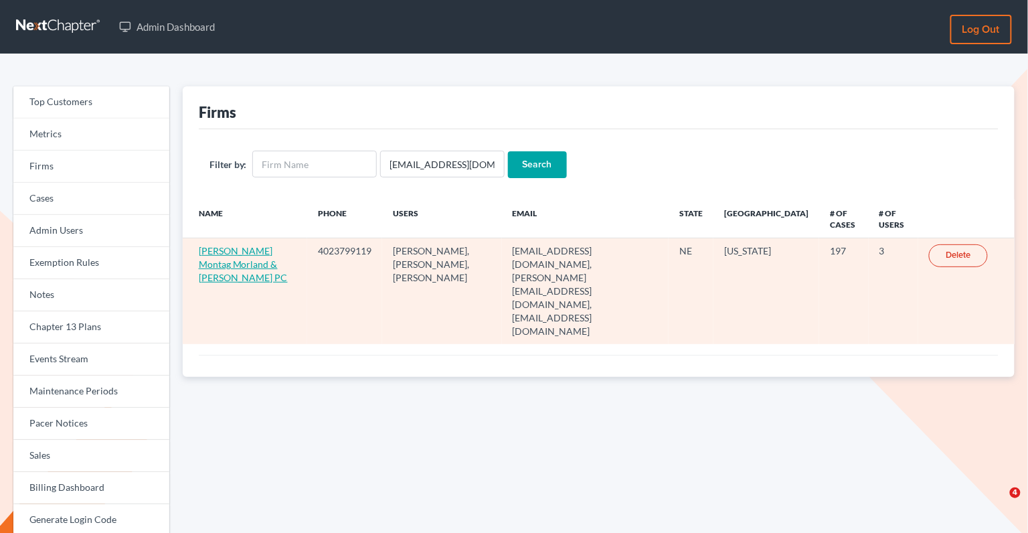
click at [218, 267] on link "[PERSON_NAME] Montag Morland & [PERSON_NAME] PC" at bounding box center [243, 264] width 89 height 38
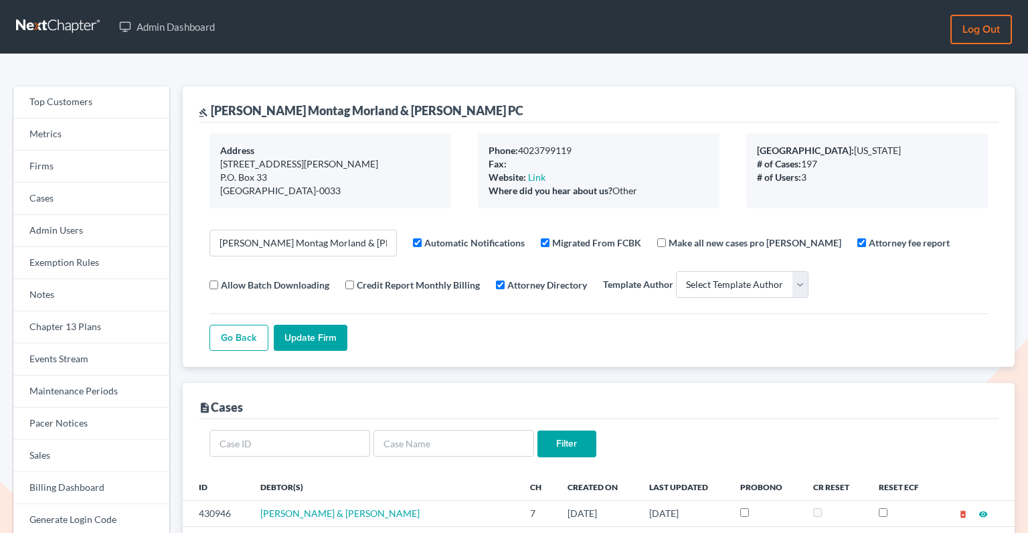
select select
click at [82, 165] on link "Firms" at bounding box center [91, 167] width 156 height 32
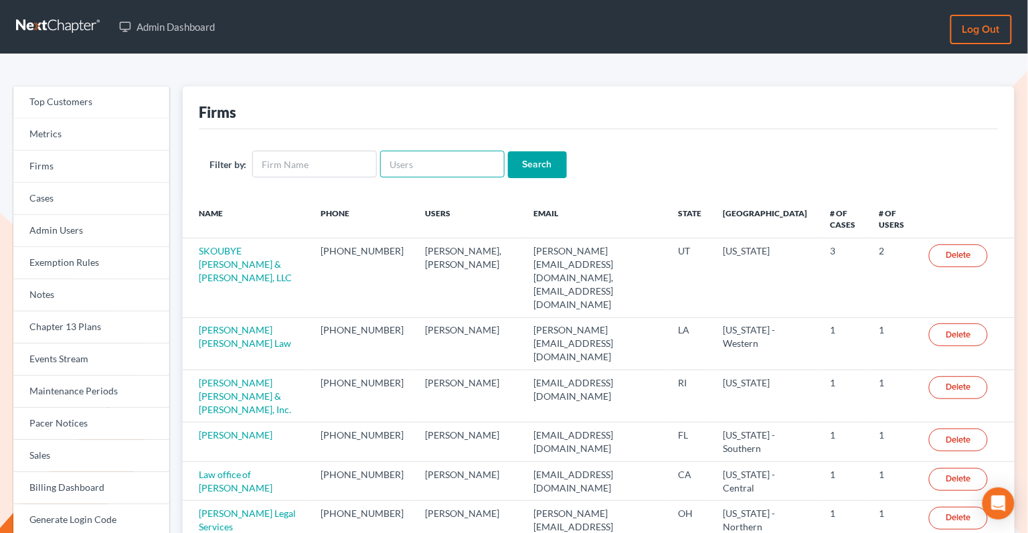
click at [456, 160] on input "text" at bounding box center [442, 164] width 124 height 27
paste input "Charles Jones"
click at [420, 166] on input "Charles Jones" at bounding box center [442, 164] width 124 height 27
type input "CharlesJones"
click at [534, 165] on input "Search" at bounding box center [537, 164] width 59 height 27
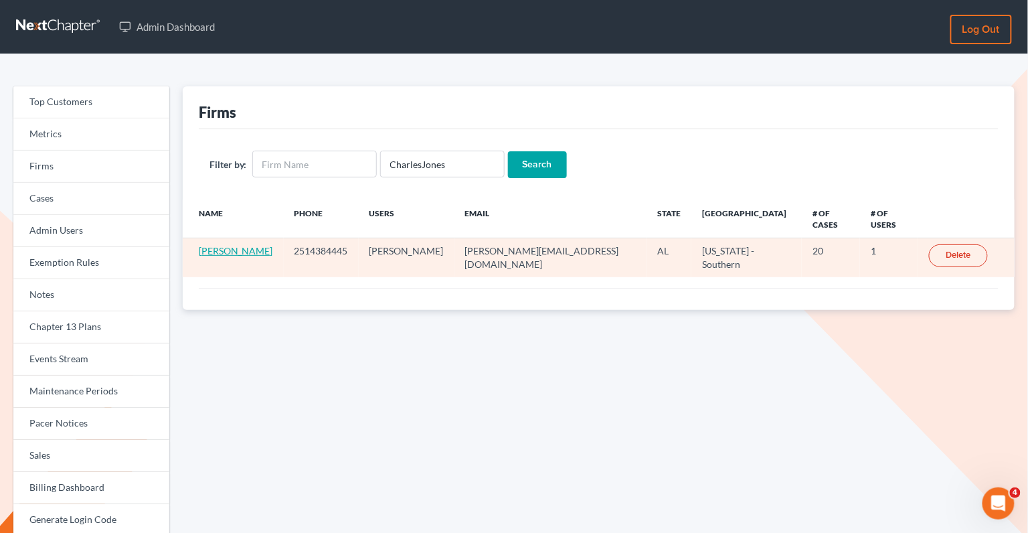
click at [267, 245] on link "[PERSON_NAME]" at bounding box center [236, 250] width 74 height 11
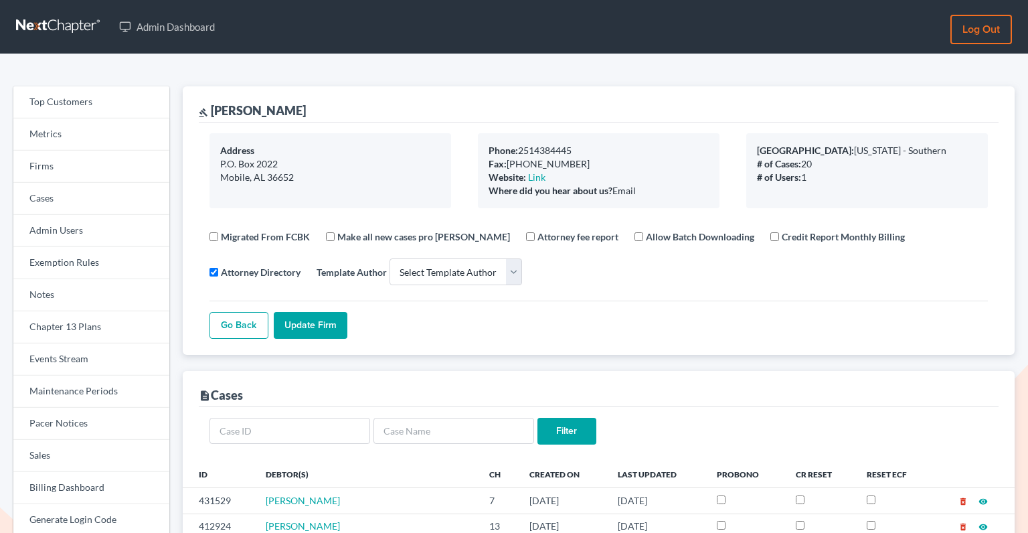
select select
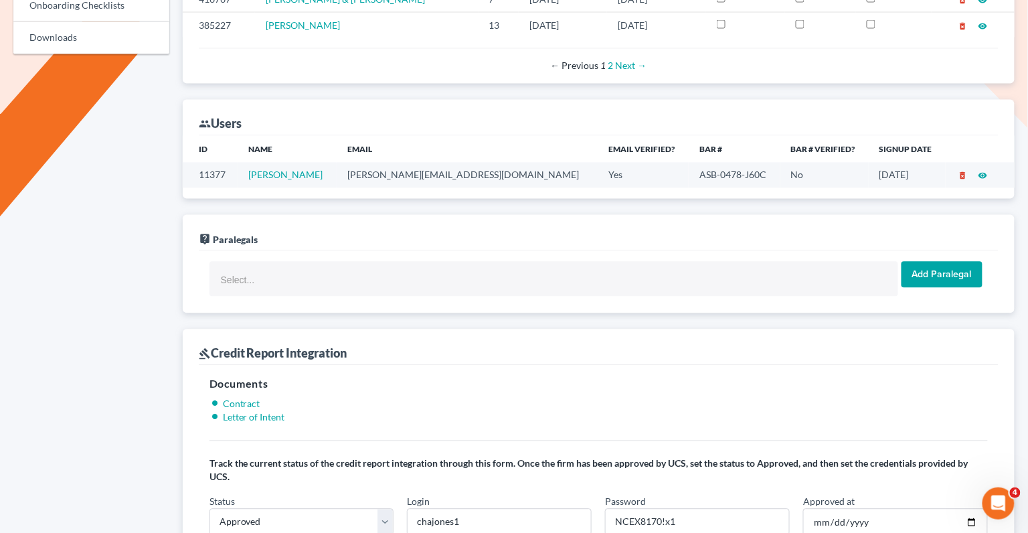
scroll to position [712, 0]
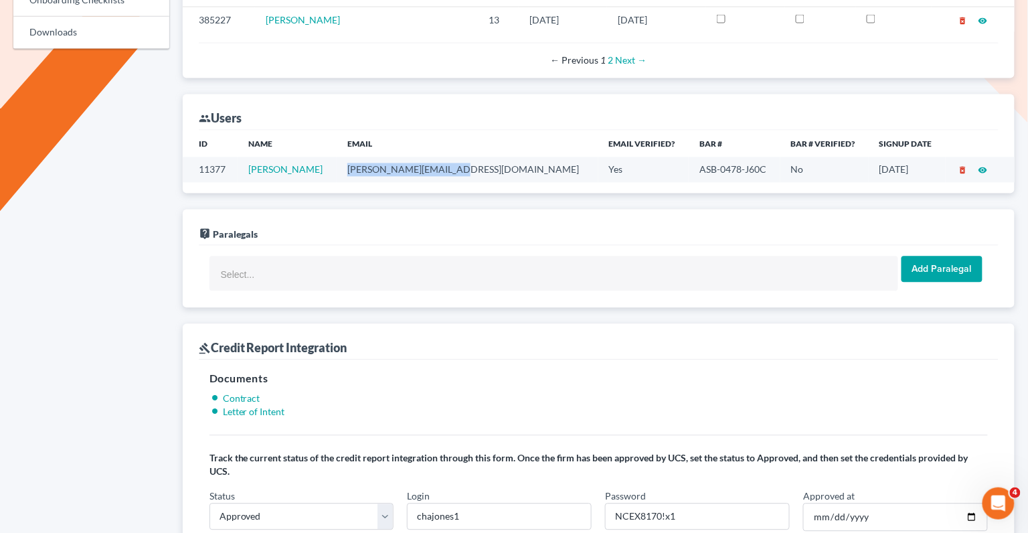
drag, startPoint x: 466, startPoint y: 157, endPoint x: 357, endPoint y: 152, distance: 109.2
click at [357, 157] on td "[PERSON_NAME][EMAIL_ADDRESS][DOMAIN_NAME]" at bounding box center [468, 169] width 262 height 25
copy td "[PERSON_NAME][EMAIL_ADDRESS][DOMAIN_NAME]"
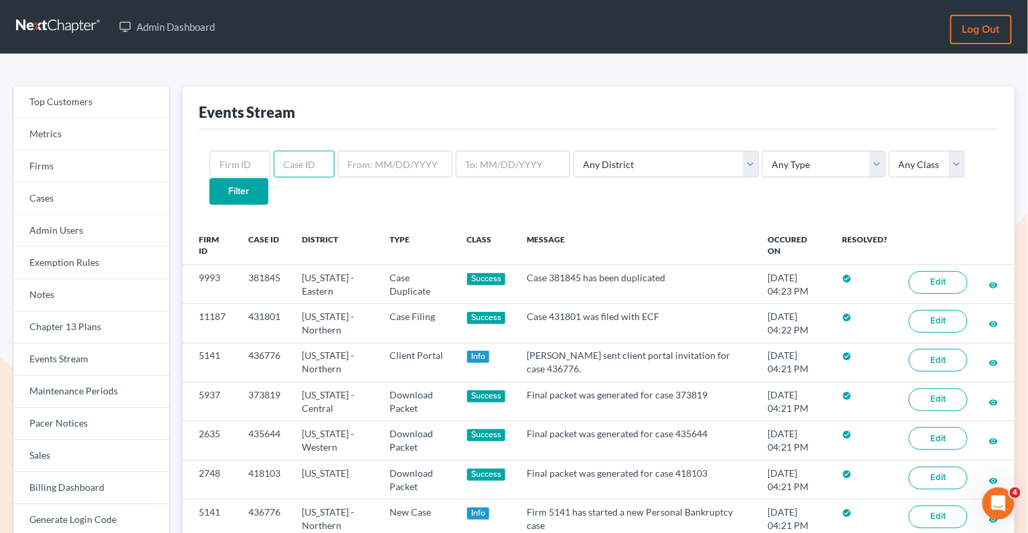
click at [280, 165] on input "text" at bounding box center [304, 164] width 61 height 27
click at [249, 163] on input "text" at bounding box center [239, 164] width 61 height 27
paste input "8317"
type input "8317"
click at [209, 178] on input "Filter" at bounding box center [238, 191] width 59 height 27
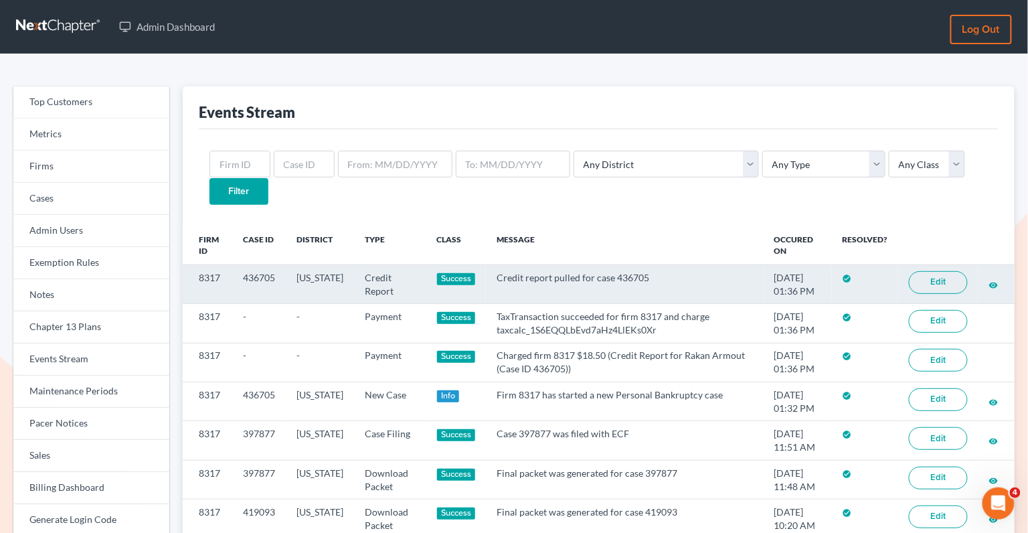
click at [925, 271] on link "Edit" at bounding box center [938, 282] width 59 height 23
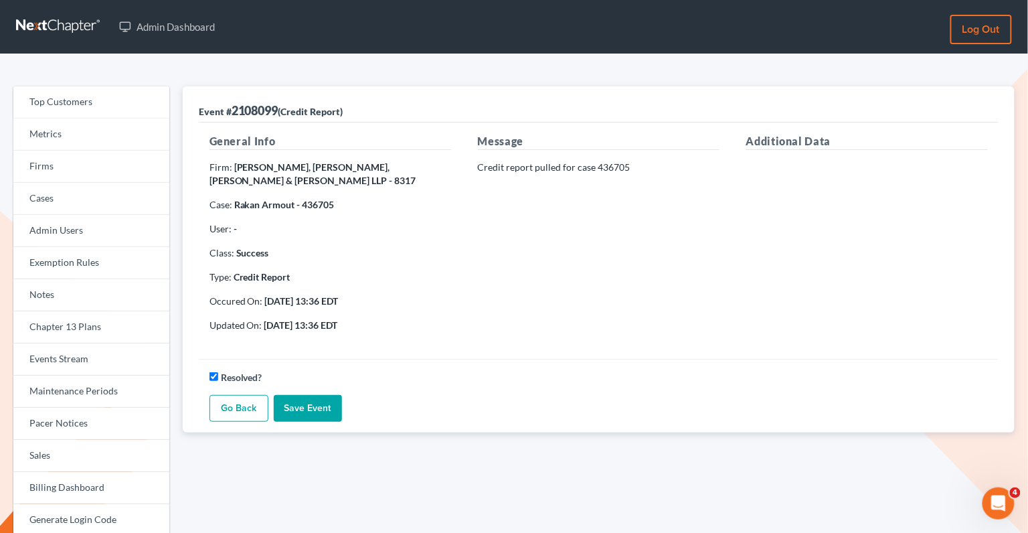
click at [214, 168] on span "Firm:" at bounding box center [220, 166] width 23 height 11
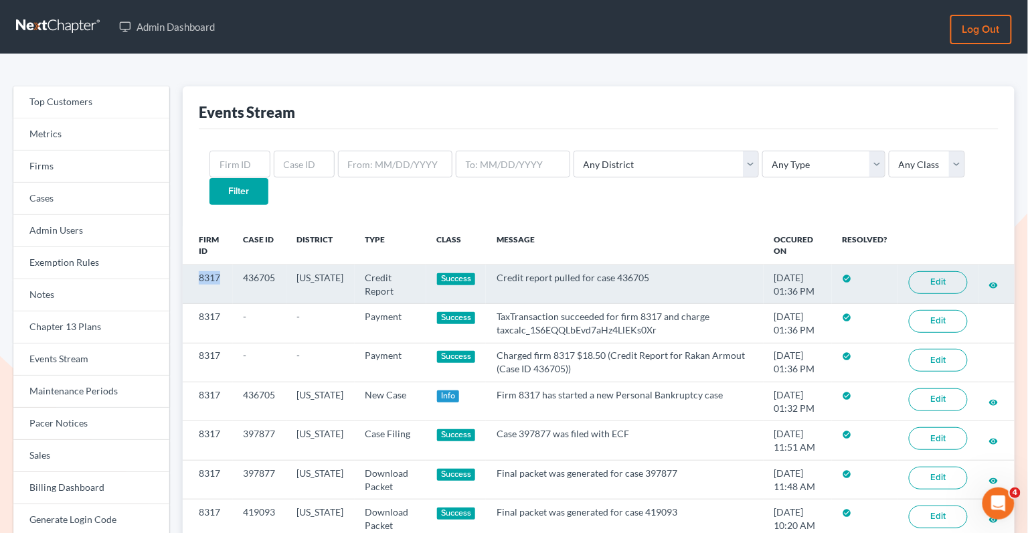
drag, startPoint x: 221, startPoint y: 251, endPoint x: 194, endPoint y: 250, distance: 26.8
click at [194, 264] on td "8317" at bounding box center [208, 283] width 50 height 39
click at [938, 271] on link "Edit" at bounding box center [938, 282] width 59 height 23
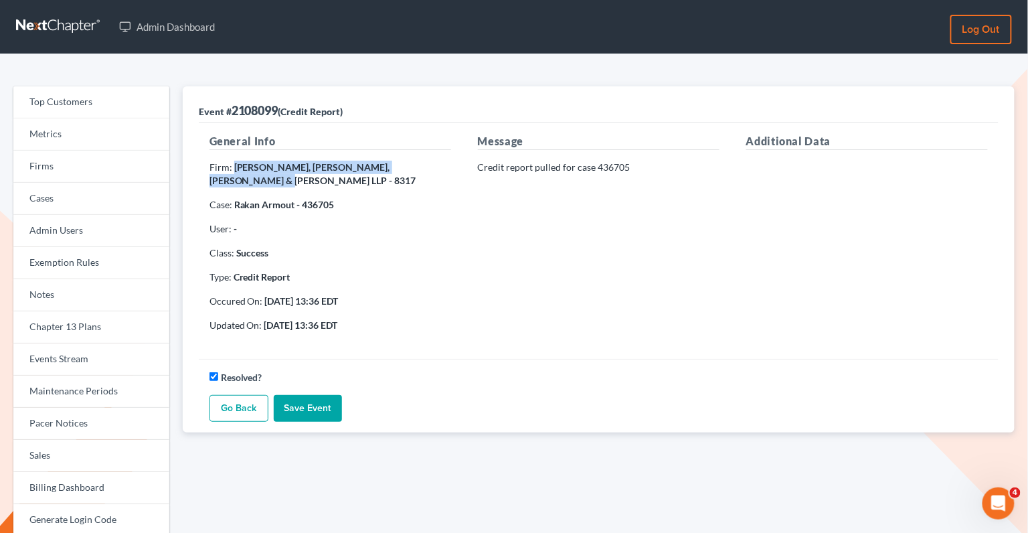
drag, startPoint x: 437, startPoint y: 167, endPoint x: 232, endPoint y: 164, distance: 205.5
click at [232, 164] on p "Firm: [PERSON_NAME], [PERSON_NAME], [PERSON_NAME] & [PERSON_NAME] LLP - 8317" at bounding box center [330, 174] width 242 height 27
copy strong "[PERSON_NAME], [PERSON_NAME], [PERSON_NAME] & [PERSON_NAME] LLP"
click at [103, 172] on link "Firms" at bounding box center [91, 167] width 156 height 32
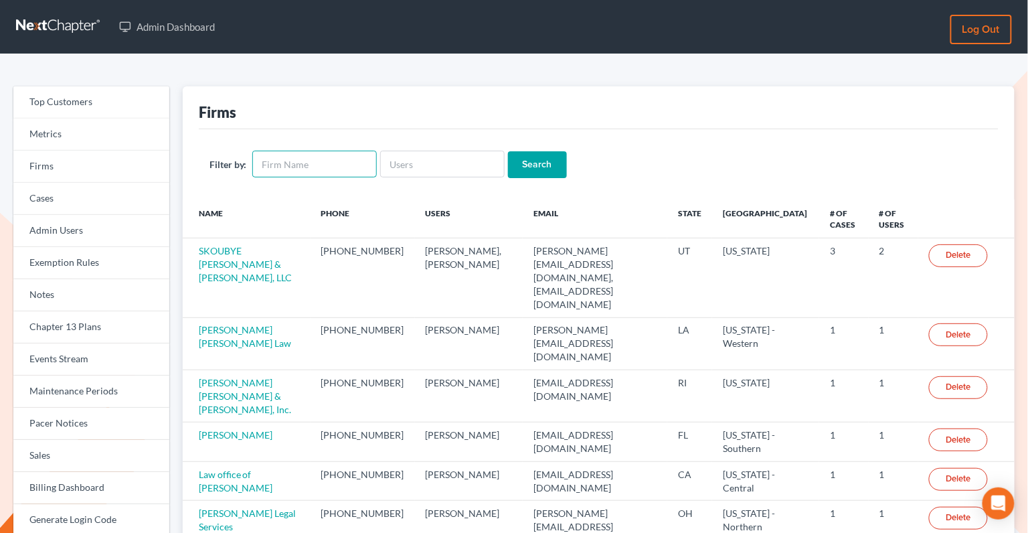
click at [343, 163] on input "text" at bounding box center [314, 164] width 124 height 27
paste input "[PERSON_NAME], [PERSON_NAME], [PERSON_NAME] & [PERSON_NAME] LLP"
type input "[PERSON_NAME], [PERSON_NAME], [PERSON_NAME] & [PERSON_NAME] LLP"
click at [522, 165] on input "Search" at bounding box center [537, 164] width 59 height 27
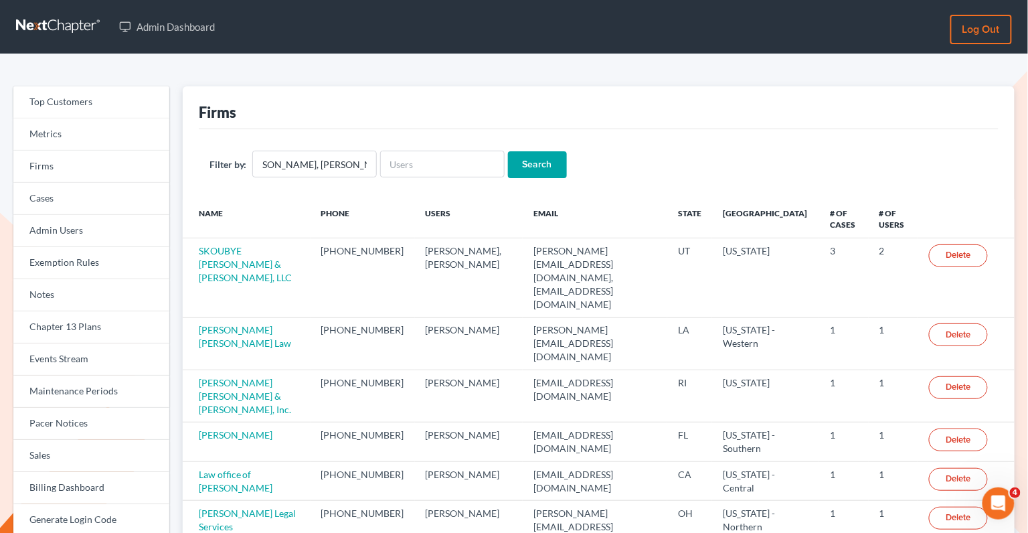
scroll to position [0, 0]
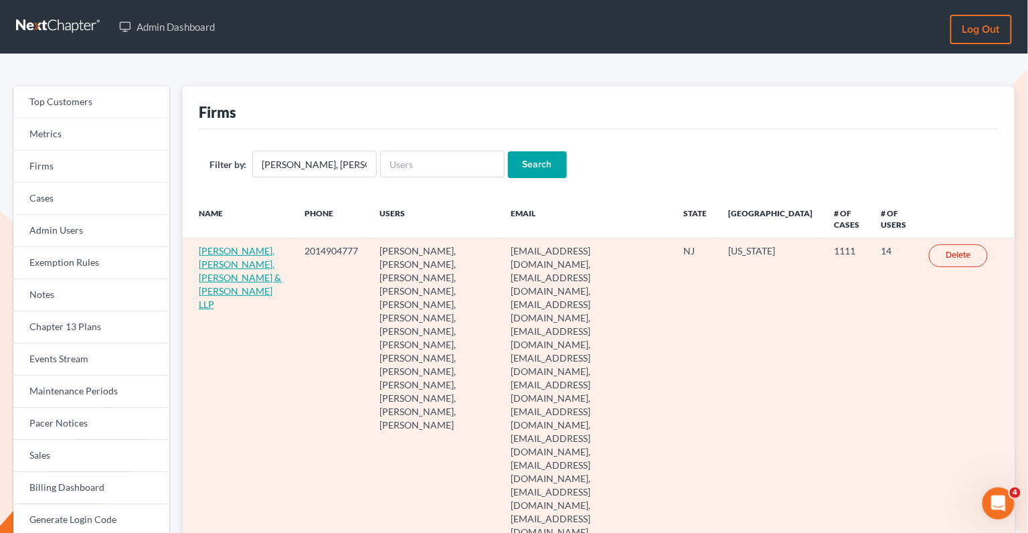
click at [227, 261] on link "[PERSON_NAME], [PERSON_NAME], [PERSON_NAME] & [PERSON_NAME] LLP" at bounding box center [240, 277] width 83 height 65
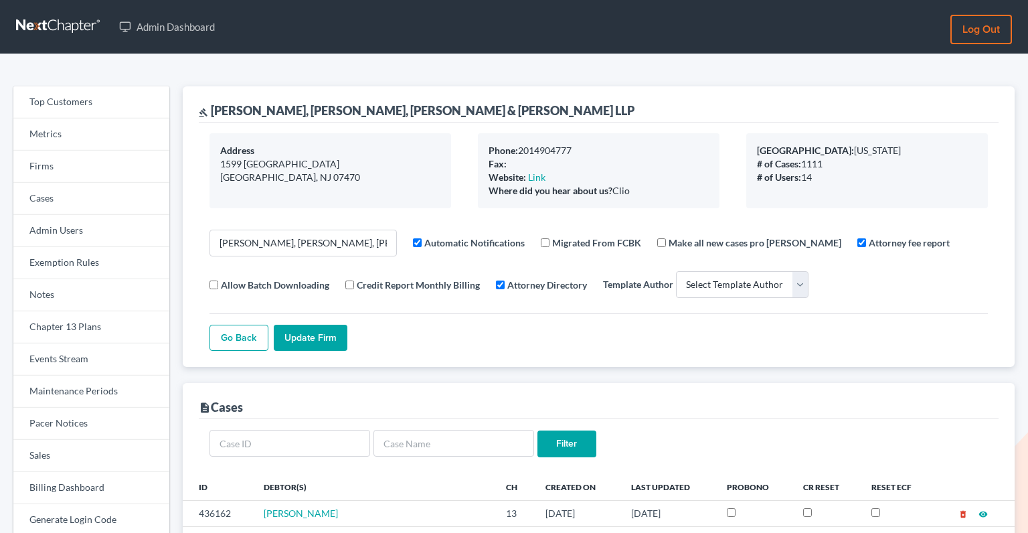
select select
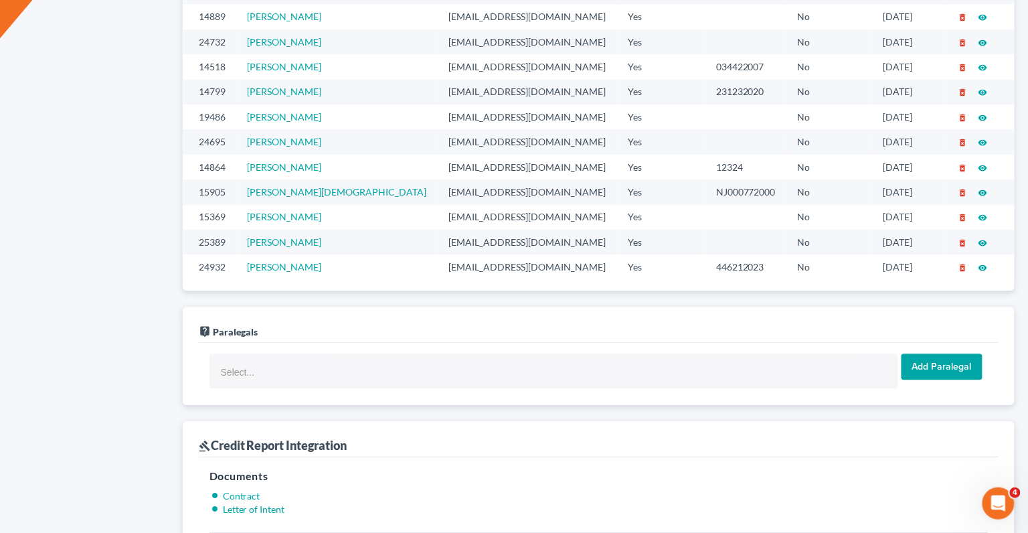
scroll to position [728, 0]
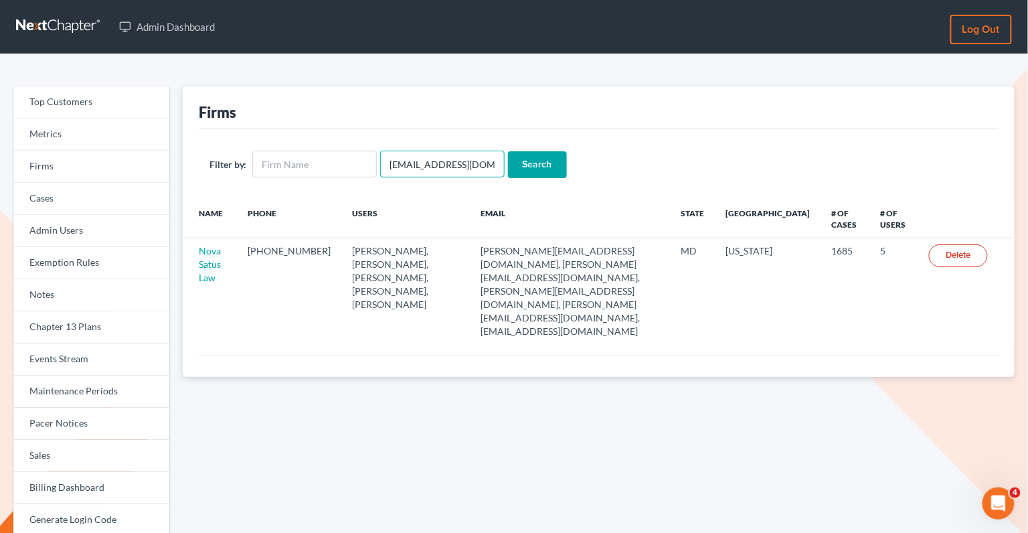
drag, startPoint x: 486, startPoint y: 165, endPoint x: 377, endPoint y: 163, distance: 108.4
click at [380, 163] on input "emabuena@gmail.com" at bounding box center [442, 164] width 124 height 27
click at [360, 161] on input "text" at bounding box center [314, 164] width 124 height 27
type input "farmer"
click at [521, 165] on input "Search" at bounding box center [537, 164] width 59 height 27
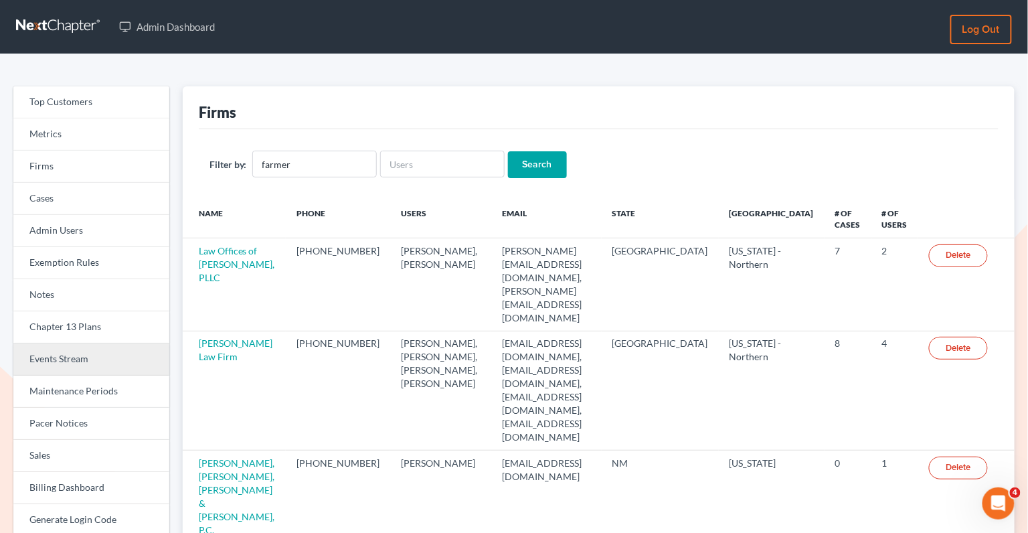
click at [106, 359] on link "Events Stream" at bounding box center [91, 359] width 156 height 32
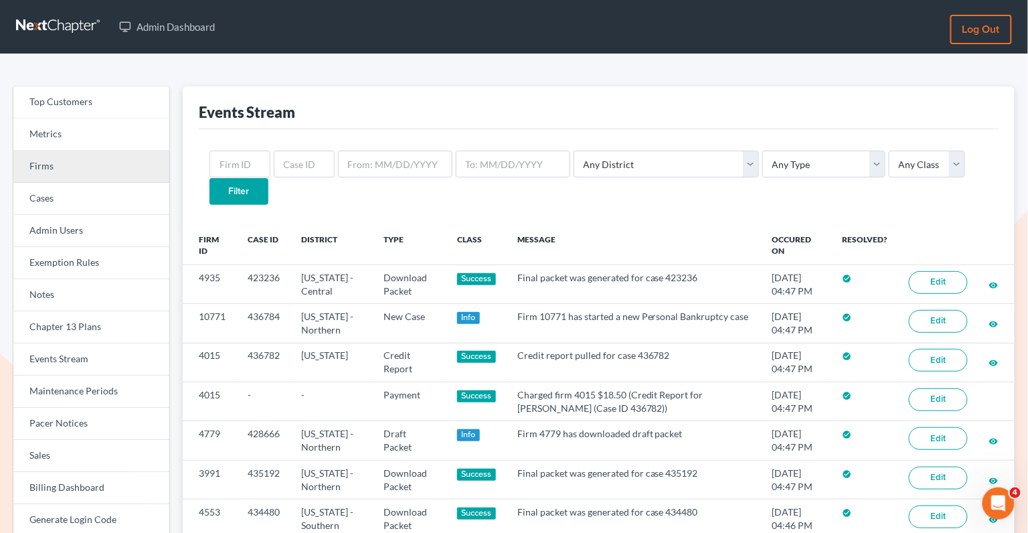
click at [83, 171] on link "Firms" at bounding box center [91, 167] width 156 height 32
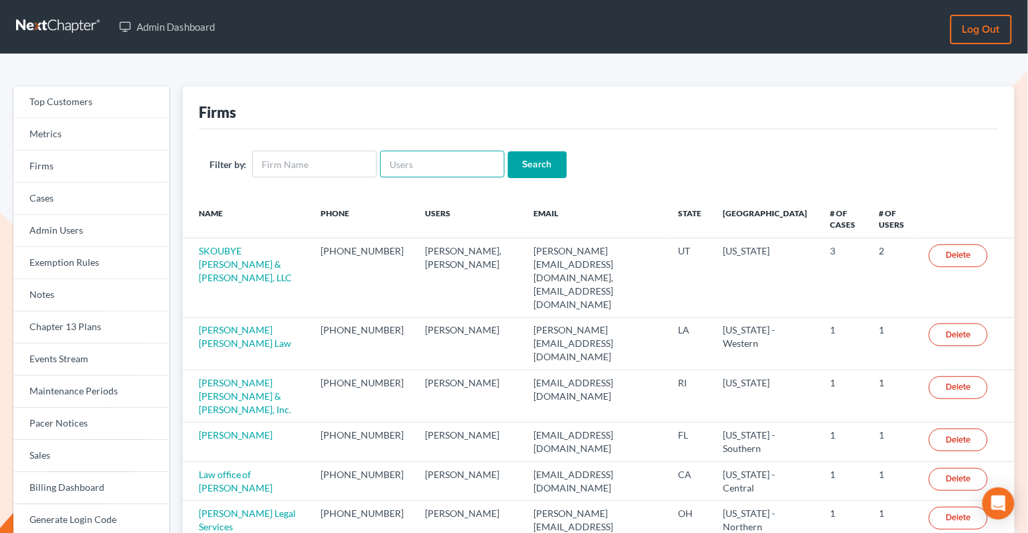
click at [418, 163] on input "text" at bounding box center [442, 164] width 124 height 27
paste input "[PERSON_NAME][EMAIL_ADDRESS][DOMAIN_NAME]"
type input "[PERSON_NAME][EMAIL_ADDRESS][DOMAIN_NAME]"
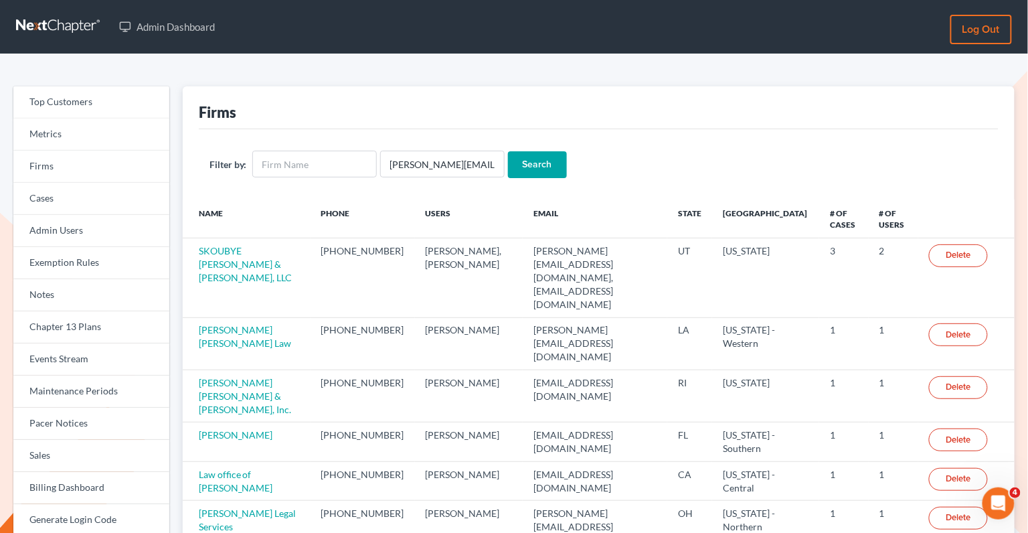
click at [525, 167] on input "Search" at bounding box center [537, 164] width 59 height 27
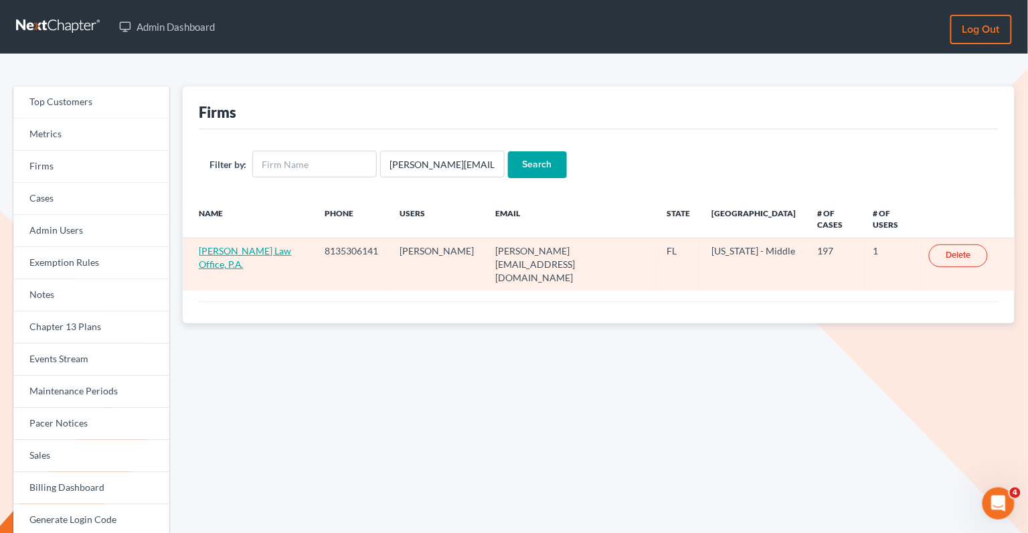
click at [243, 245] on link "[PERSON_NAME] Law Office, P.A." at bounding box center [245, 257] width 93 height 25
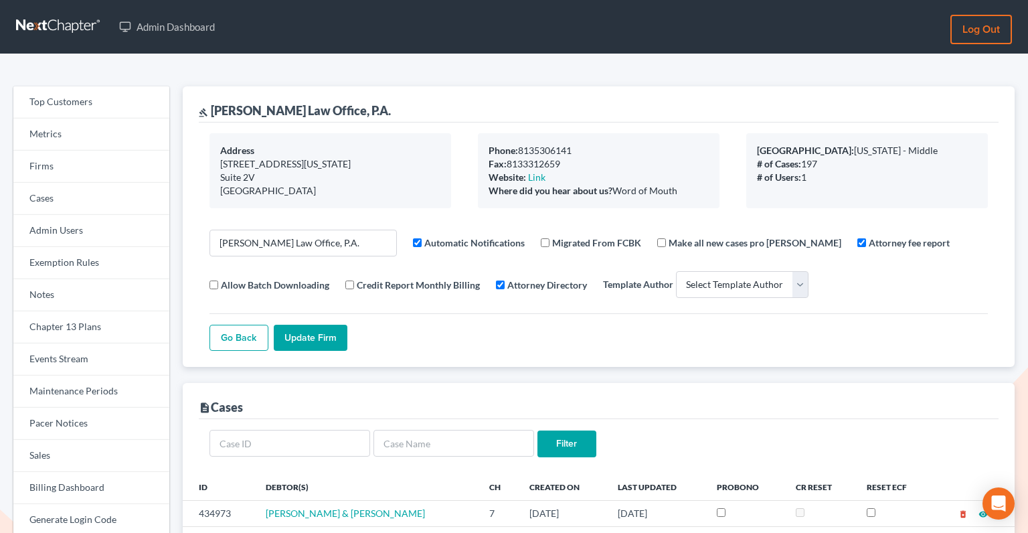
select select
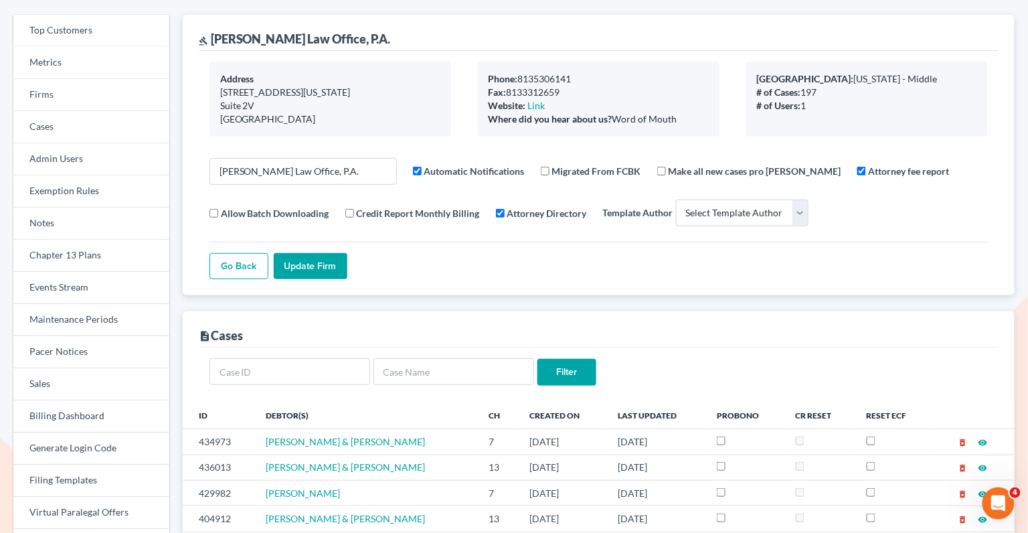
scroll to position [190, 0]
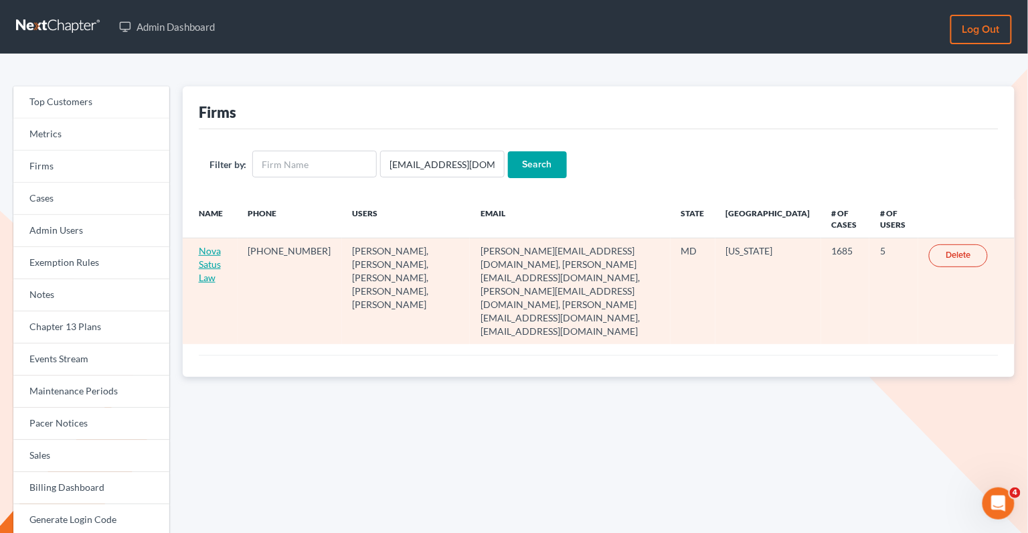
click at [207, 260] on link "Nova Satus Law" at bounding box center [210, 264] width 22 height 38
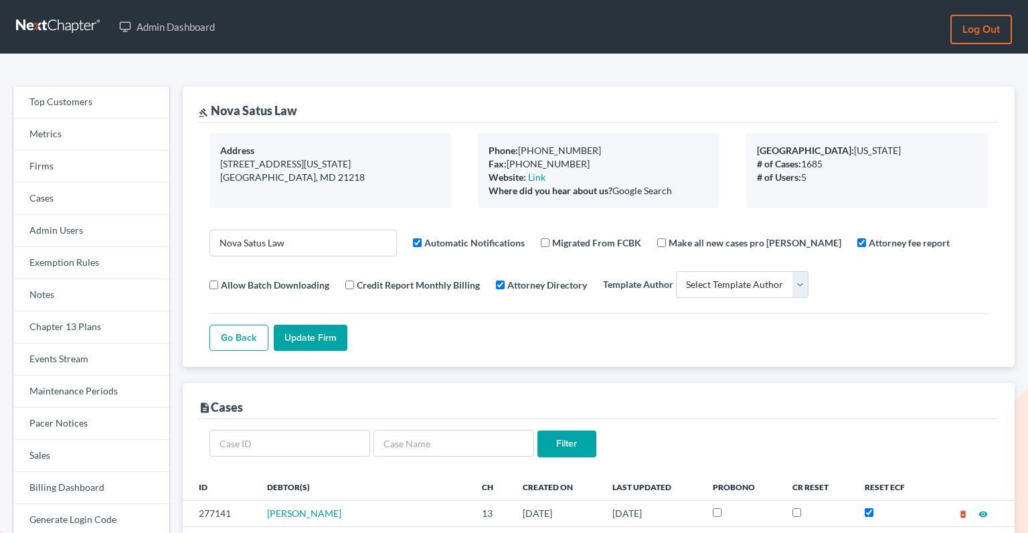
select select
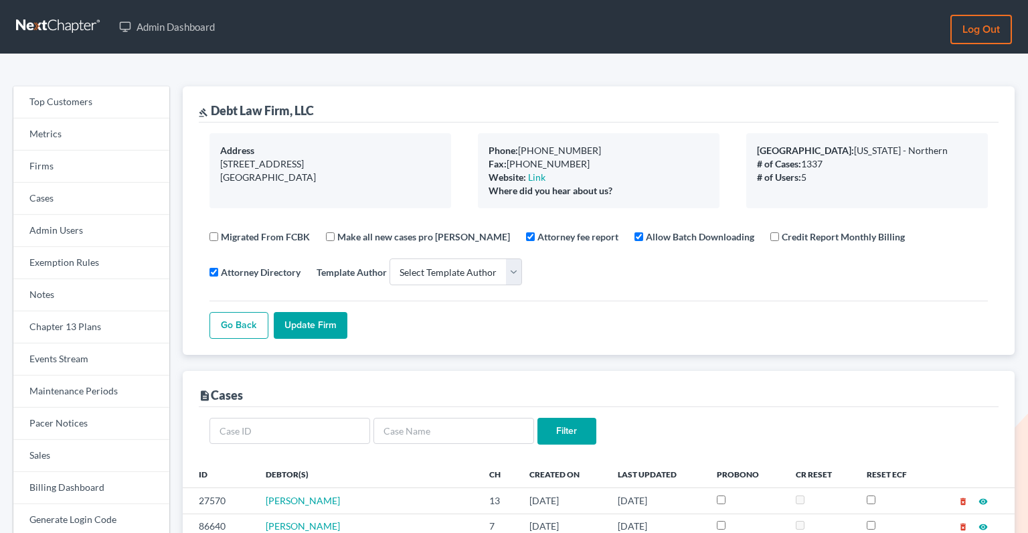
select select
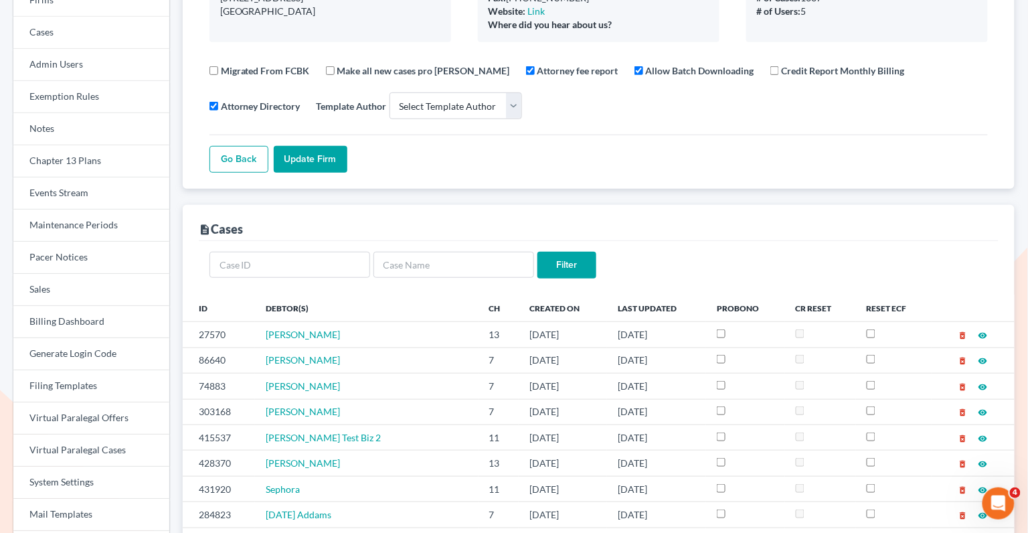
scroll to position [181, 0]
